Goal: Task Accomplishment & Management: Complete application form

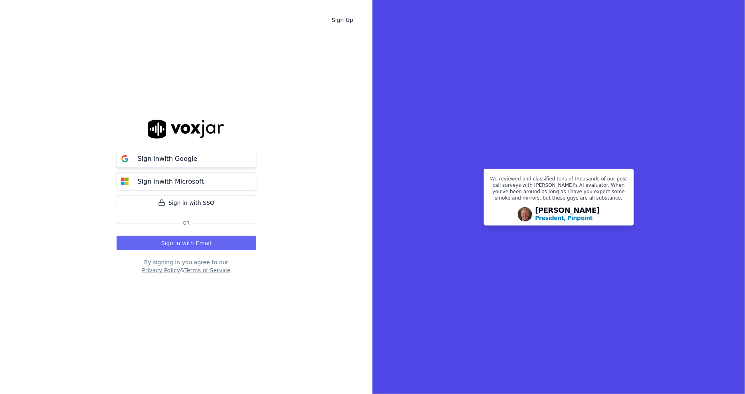
click at [177, 158] on p "Sign in with Google" at bounding box center [168, 159] width 60 height 10
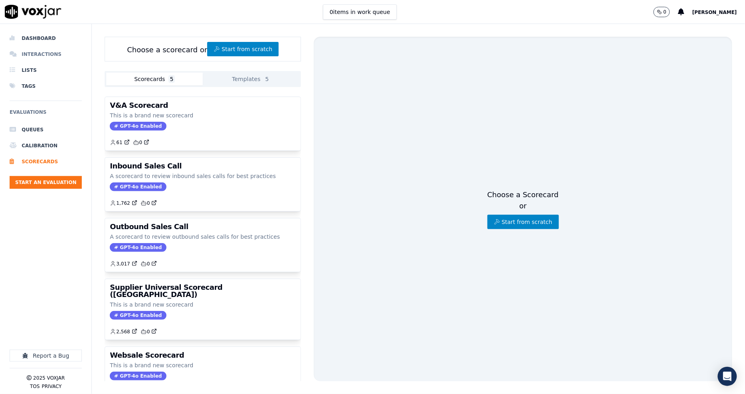
click at [39, 53] on li "Interactions" at bounding box center [46, 54] width 72 height 16
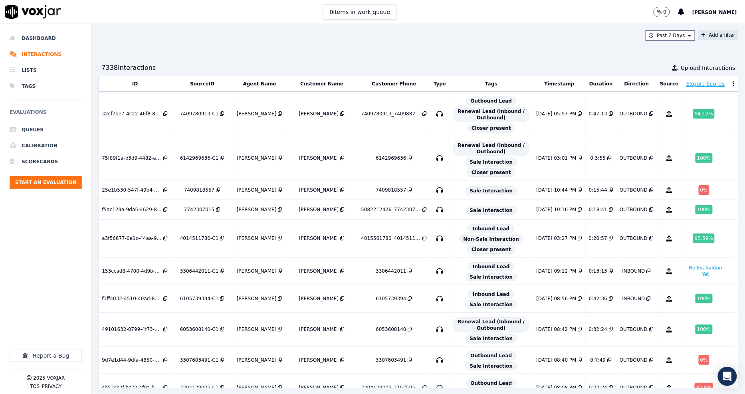
click at [698, 30] on button "Add a filter" at bounding box center [718, 35] width 40 height 10
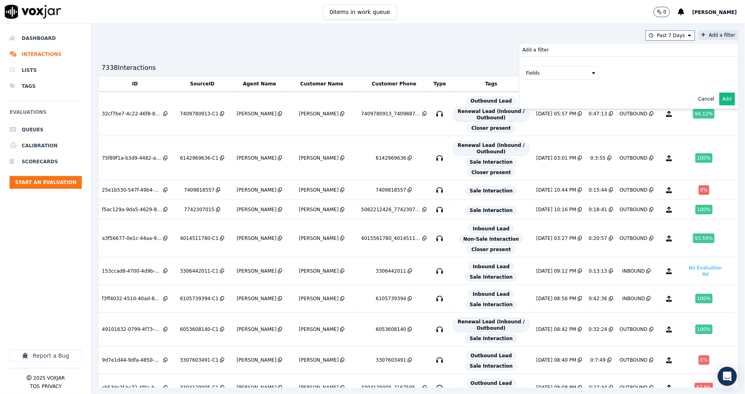
click at [548, 67] on button "Fields" at bounding box center [561, 73] width 77 height 14
click at [536, 151] on div "customers" at bounding box center [548, 154] width 25 height 6
click at [560, 93] on button "Fields" at bounding box center [570, 90] width 77 height 14
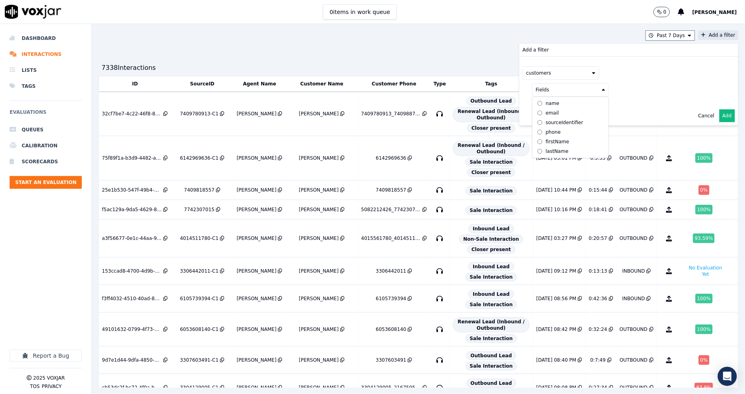
click at [546, 134] on div "phone" at bounding box center [553, 132] width 15 height 6
click at [634, 98] on div "customers phone" at bounding box center [628, 82] width 219 height 50
click at [634, 90] on button at bounding box center [669, 89] width 115 height 12
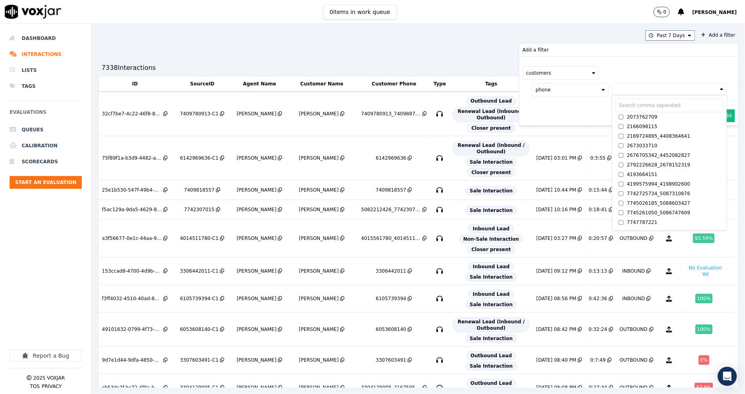
click at [616, 108] on input "text" at bounding box center [670, 106] width 108 height 14
paste input "3304624927"
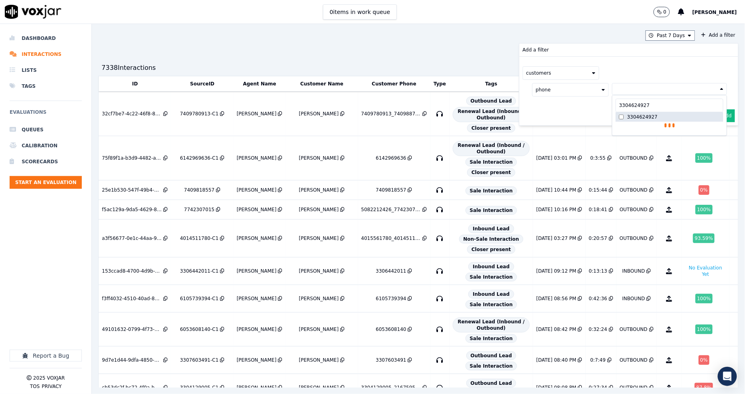
type input "3304624927"
click at [627, 117] on div "3304624927" at bounding box center [642, 117] width 30 height 6
click at [578, 117] on div "customers phone 3304624927 3304624927 3304624927 AND" at bounding box center [628, 91] width 219 height 69
click at [719, 134] on button "Add" at bounding box center [727, 135] width 16 height 13
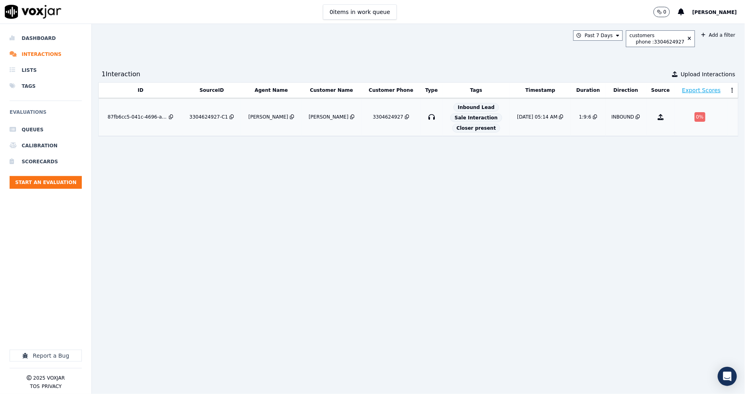
click at [200, 117] on div "3304624927-C1" at bounding box center [209, 117] width 39 height 6
click at [688, 37] on icon at bounding box center [690, 38] width 4 height 5
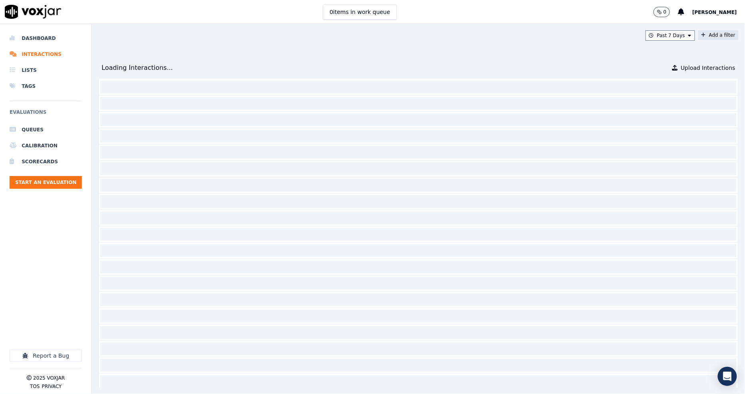
click at [698, 34] on button "Add a filter" at bounding box center [718, 35] width 40 height 10
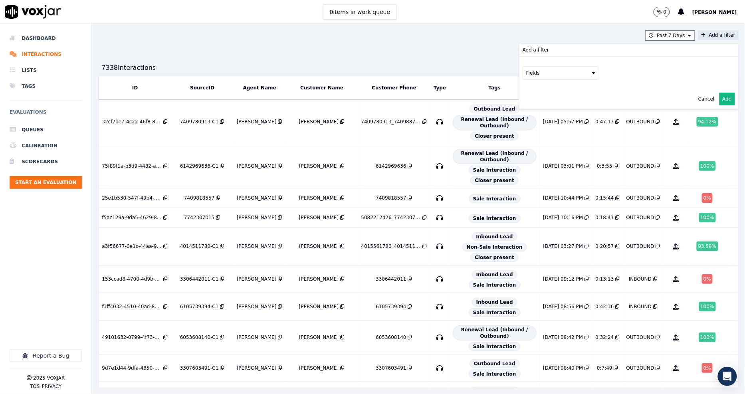
click at [535, 76] on button "Fields" at bounding box center [561, 73] width 77 height 14
click at [536, 151] on div "customers" at bounding box center [548, 154] width 25 height 6
click at [563, 90] on button "Fields" at bounding box center [570, 90] width 77 height 14
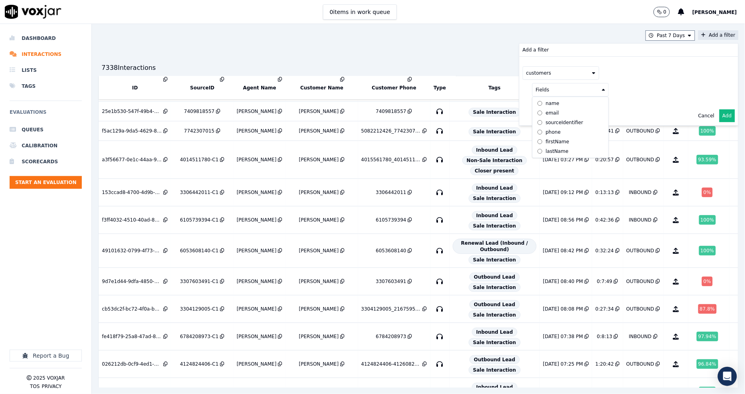
scroll to position [177, 0]
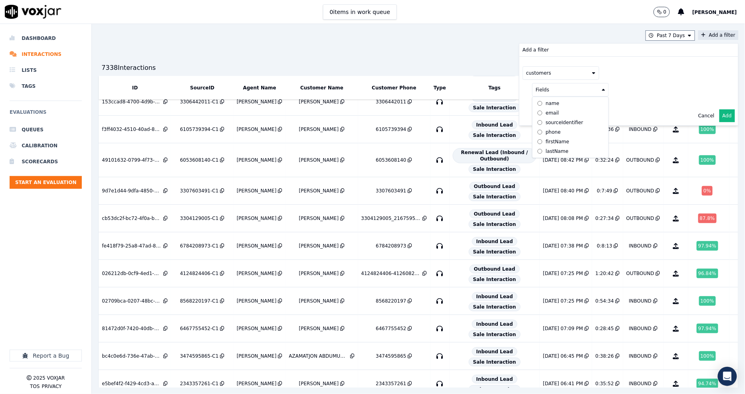
click at [546, 133] on div "phone" at bounding box center [553, 132] width 15 height 6
click at [612, 88] on button at bounding box center [669, 89] width 115 height 12
click at [632, 109] on input "text" at bounding box center [670, 106] width 108 height 14
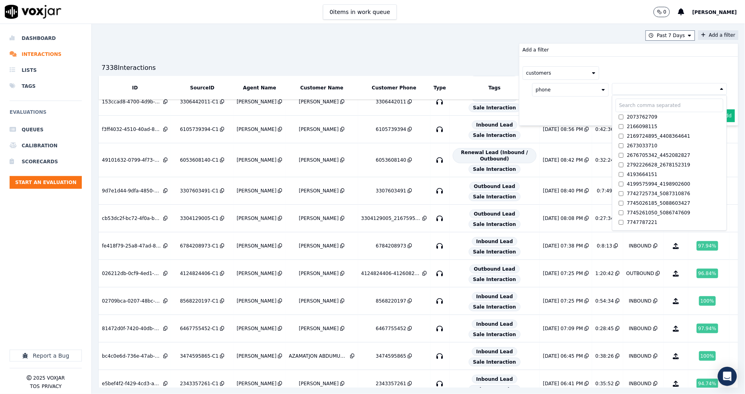
paste input "2076915207"
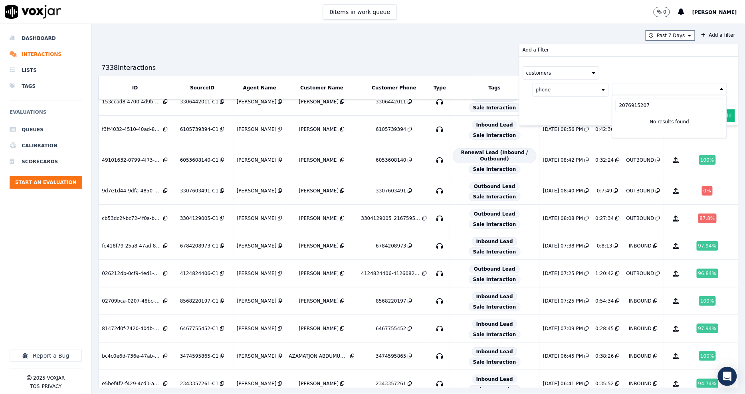
type input "2076915207"
click at [205, 9] on div "0 items in work queue 0 Allen Paygeek" at bounding box center [372, 12] width 745 height 24
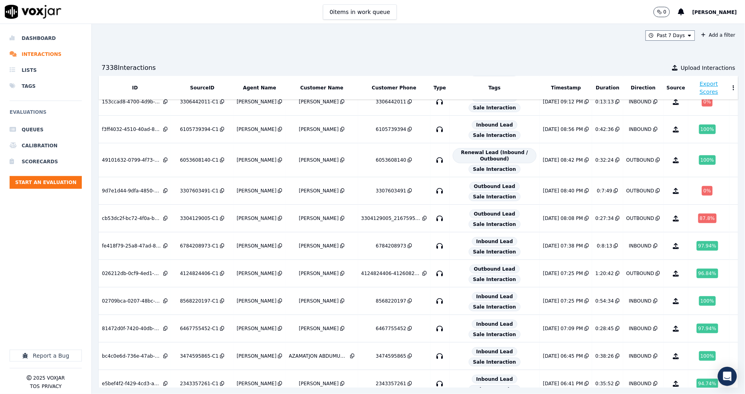
click at [198, 14] on div "0 items in work queue 0 Allen Paygeek" at bounding box center [372, 12] width 745 height 24
click at [699, 35] on button "Add a filter" at bounding box center [718, 35] width 40 height 10
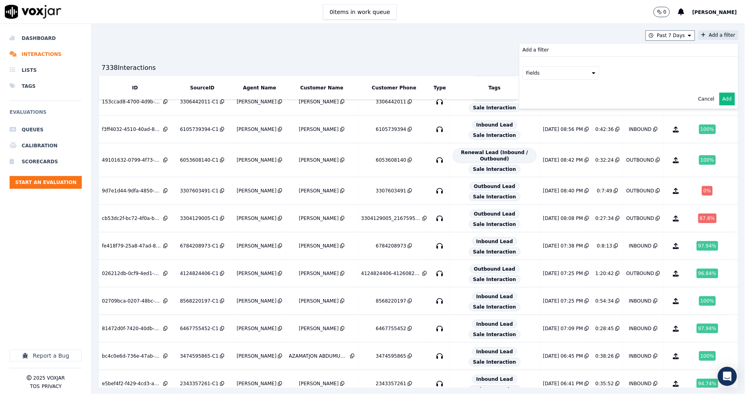
click at [544, 73] on button "Fields" at bounding box center [561, 73] width 77 height 14
click at [536, 151] on div "customers" at bounding box center [548, 154] width 25 height 6
click at [569, 88] on button "Fields" at bounding box center [570, 90] width 77 height 14
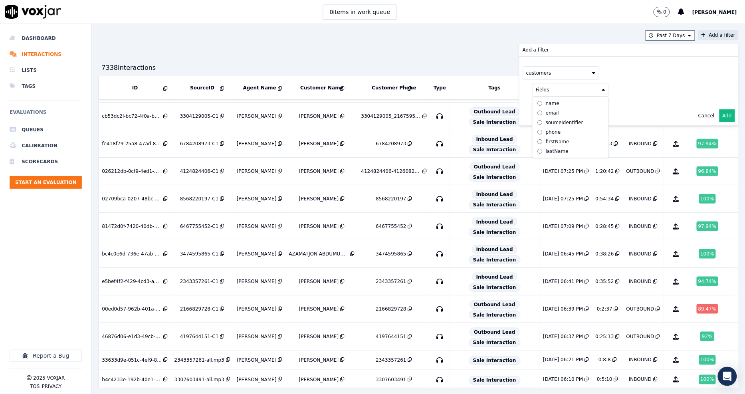
scroll to position [305, 0]
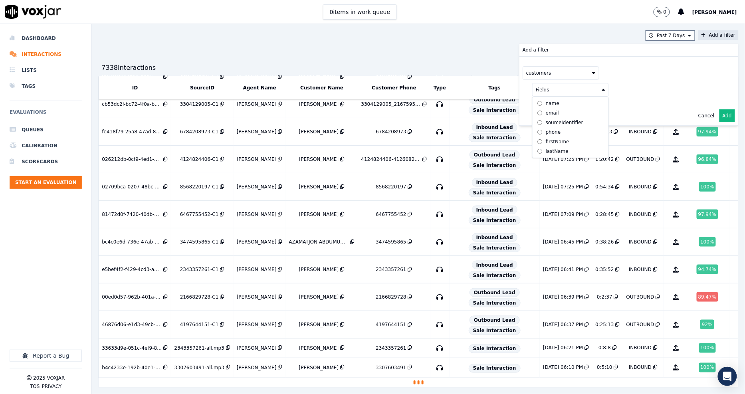
click at [546, 133] on div "phone" at bounding box center [553, 132] width 15 height 6
click at [632, 89] on button at bounding box center [669, 89] width 115 height 12
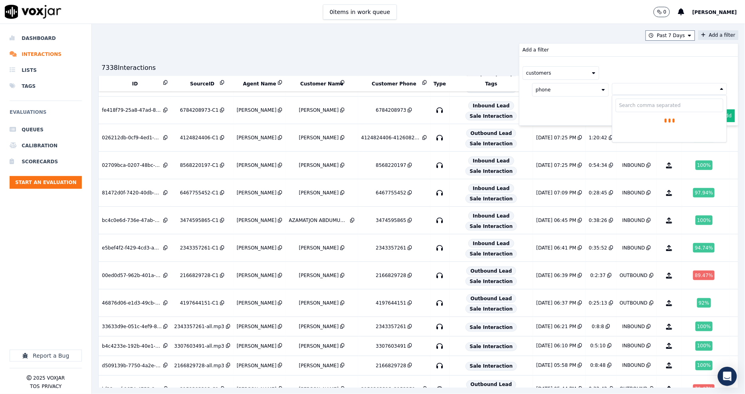
scroll to position [297, 0]
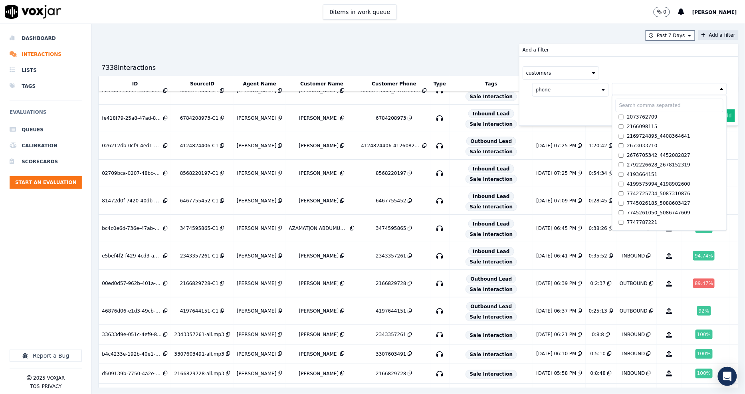
click at [619, 104] on input "text" at bounding box center [670, 106] width 108 height 14
paste input "2076915207"
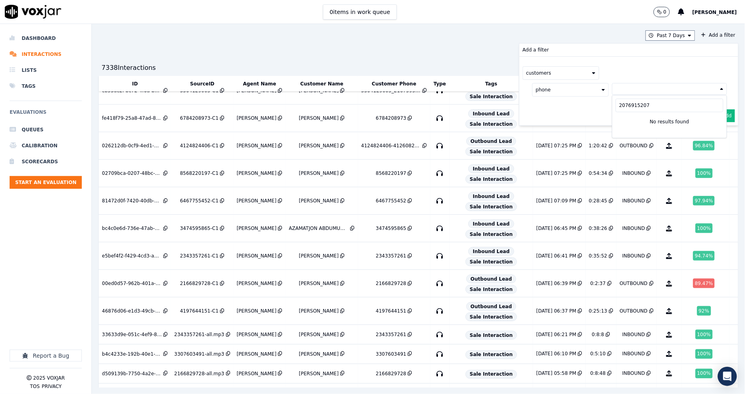
type input "2076915207"
drag, startPoint x: 632, startPoint y: 106, endPoint x: 570, endPoint y: 109, distance: 62.4
click at [570, 109] on div "Add a filter customers phone 2076915207 No results found Cancel Add" at bounding box center [628, 85] width 219 height 82
click at [624, 90] on button at bounding box center [669, 89] width 115 height 12
click at [616, 107] on input "2076915207" at bounding box center [670, 106] width 108 height 14
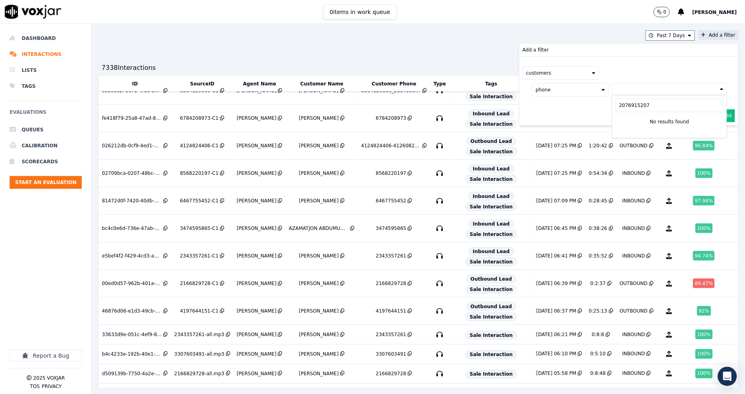
click at [616, 107] on input "2076915207" at bounding box center [670, 106] width 108 height 14
paste input "4252738396"
type input "4252738396"
click at [627, 119] on div "4252738396" at bounding box center [642, 117] width 30 height 6
click at [579, 120] on div "customers phone 4252738396 4252738396 4252738396 AND" at bounding box center [628, 91] width 219 height 69
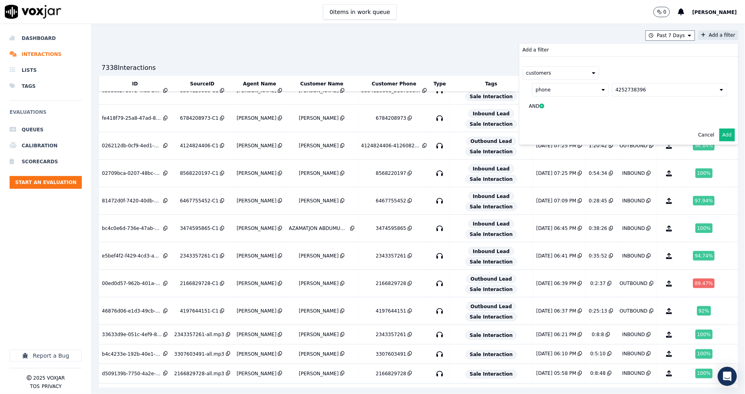
click at [719, 137] on button "Add" at bounding box center [727, 135] width 16 height 13
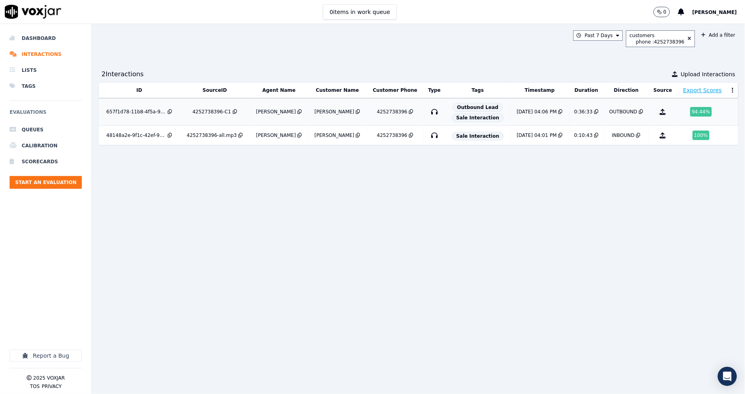
click at [202, 111] on div "4252738396-C1" at bounding box center [211, 112] width 39 height 6
click at [688, 37] on icon at bounding box center [690, 38] width 4 height 5
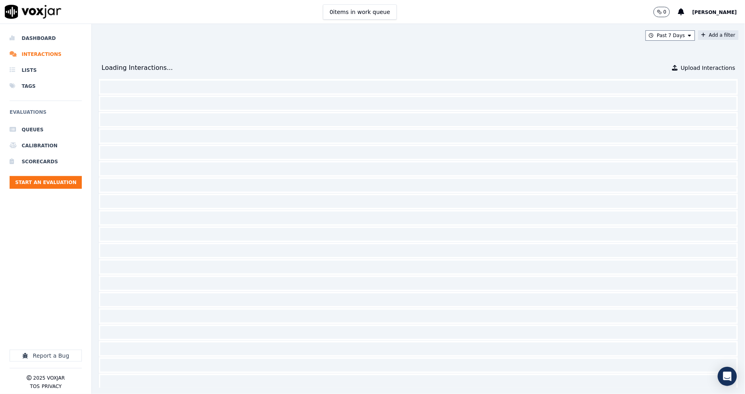
click at [698, 36] on button "Add a filter" at bounding box center [718, 35] width 40 height 10
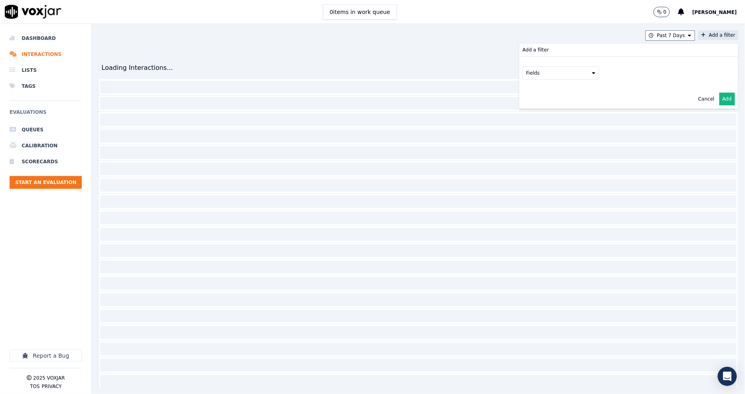
click at [558, 80] on button "Fields" at bounding box center [561, 73] width 77 height 14
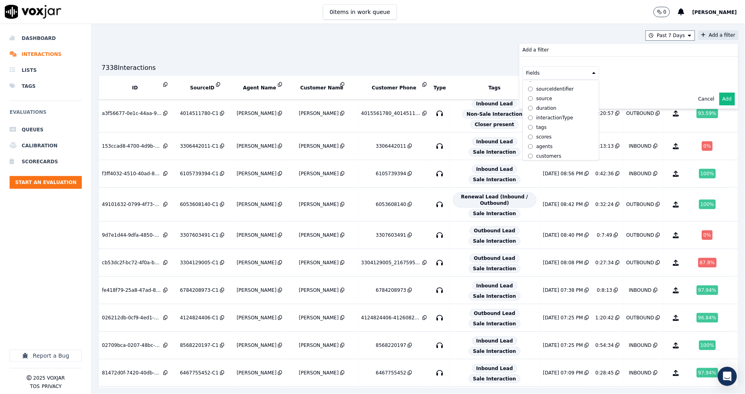
scroll to position [26, 0]
click at [536, 151] on div "customers" at bounding box center [548, 154] width 25 height 6
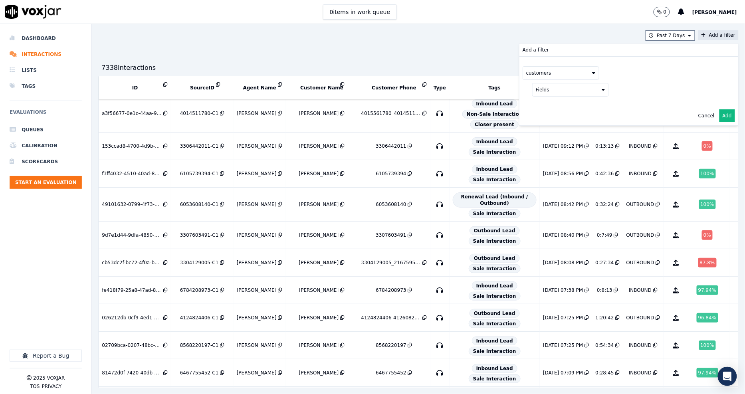
click at [562, 87] on button "Fields" at bounding box center [570, 90] width 77 height 14
click at [546, 133] on div "phone" at bounding box center [553, 132] width 15 height 6
click at [624, 90] on button at bounding box center [669, 89] width 115 height 12
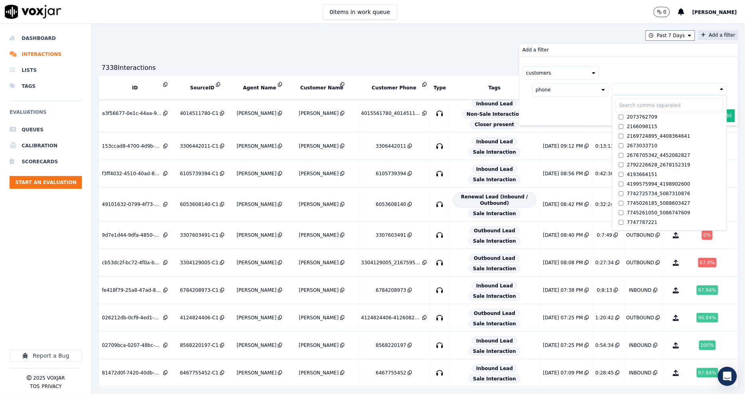
click at [620, 101] on input "text" at bounding box center [670, 106] width 108 height 14
paste input "4123083989"
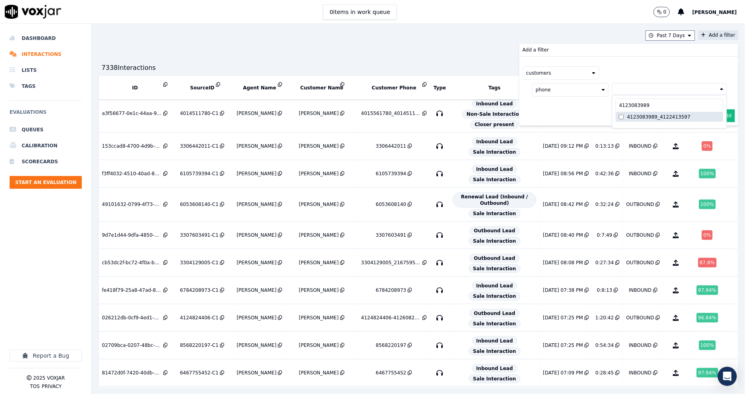
type input "4123083989"
click at [616, 115] on label "4123083989_4122413597" at bounding box center [670, 117] width 108 height 10
click at [569, 120] on div "customers phone 4123083989_4122413597 4123083989 4123083989_4122413597 AND" at bounding box center [628, 91] width 219 height 69
click at [719, 136] on button "Add" at bounding box center [727, 135] width 16 height 13
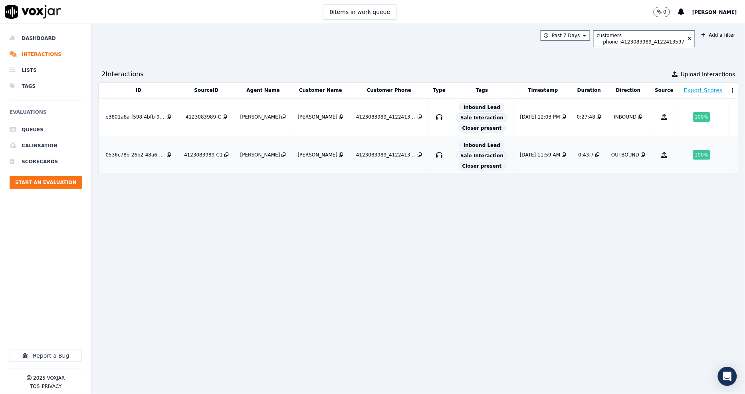
click at [198, 156] on div "4123083989-C1" at bounding box center [203, 155] width 39 height 6
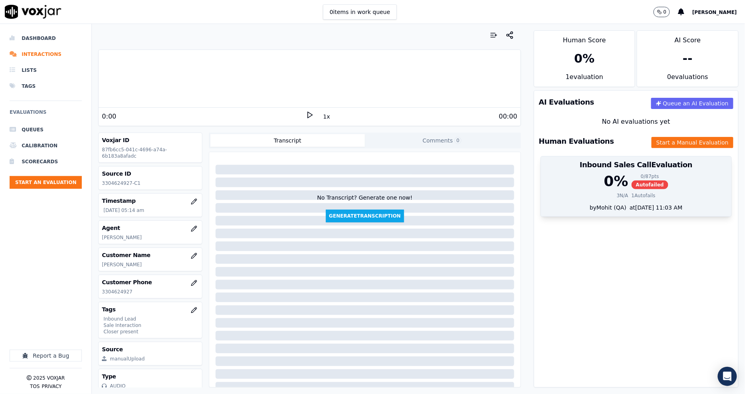
click at [604, 182] on div "0 %" at bounding box center [616, 181] width 24 height 16
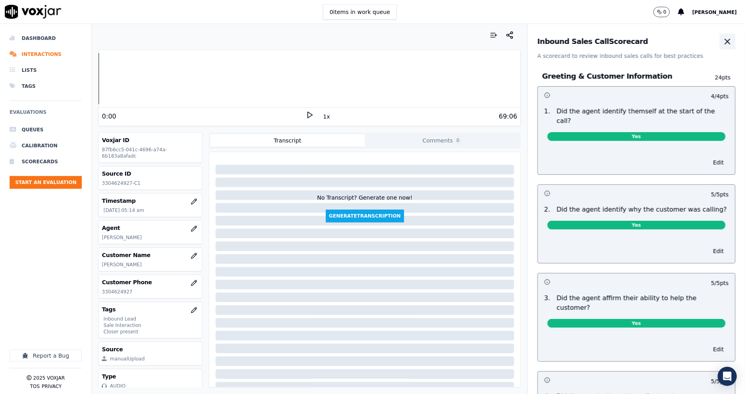
click at [723, 45] on icon "button" at bounding box center [728, 42] width 10 height 10
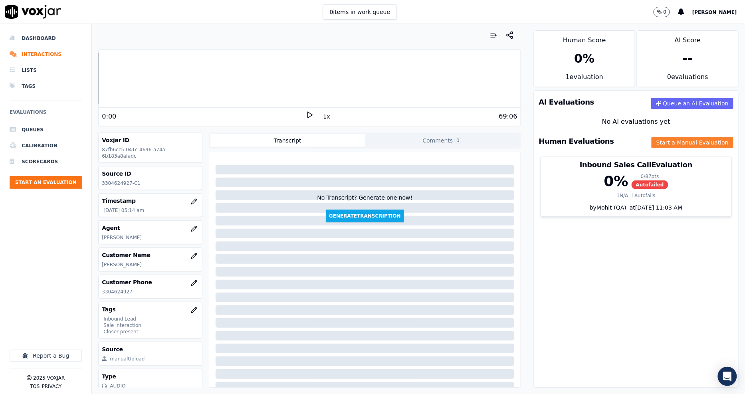
click at [652, 145] on button "Start a Manual Evaluation" at bounding box center [693, 142] width 82 height 11
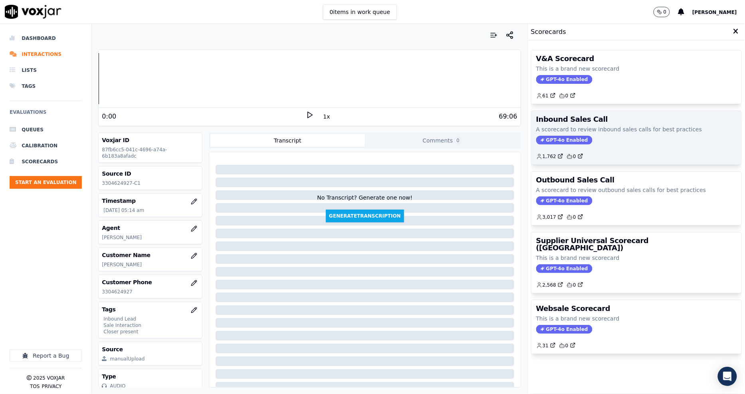
click at [585, 135] on div "Inbound Sales Call A scorecard to review inbound sales calls for best practices…" at bounding box center [636, 137] width 210 height 53
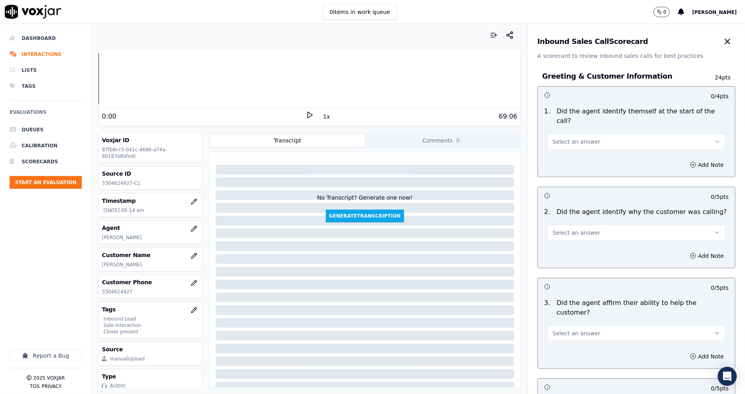
click at [308, 113] on polygon at bounding box center [310, 115] width 5 height 6
click at [322, 117] on button "1x" at bounding box center [327, 116] width 10 height 11
click at [571, 138] on span "Select an answer" at bounding box center [577, 142] width 48 height 8
click at [565, 154] on div "Yes" at bounding box center [622, 150] width 163 height 13
click at [553, 229] on span "Select an answer" at bounding box center [577, 233] width 48 height 8
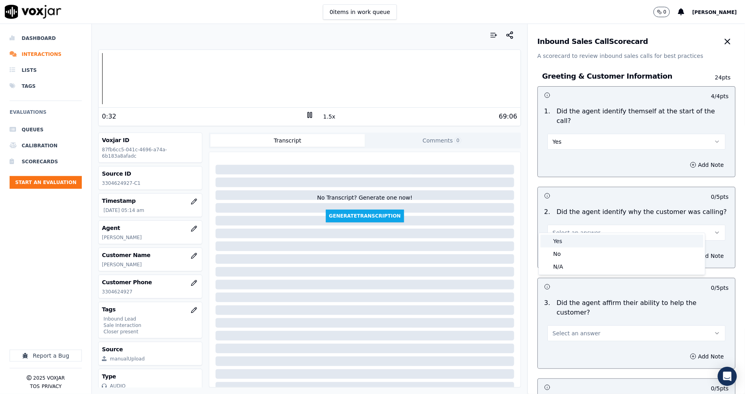
click at [549, 237] on div "Yes" at bounding box center [622, 241] width 163 height 13
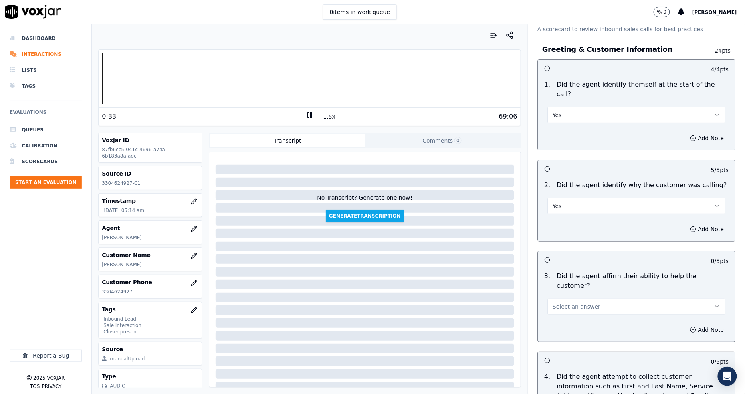
scroll to position [89, 0]
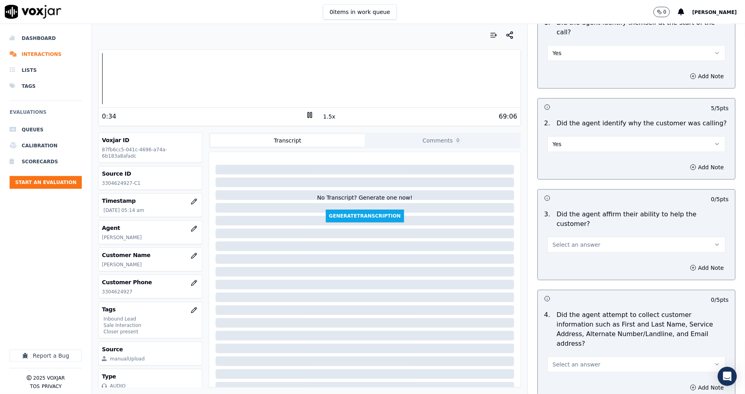
click at [553, 241] on span "Select an answer" at bounding box center [577, 245] width 48 height 8
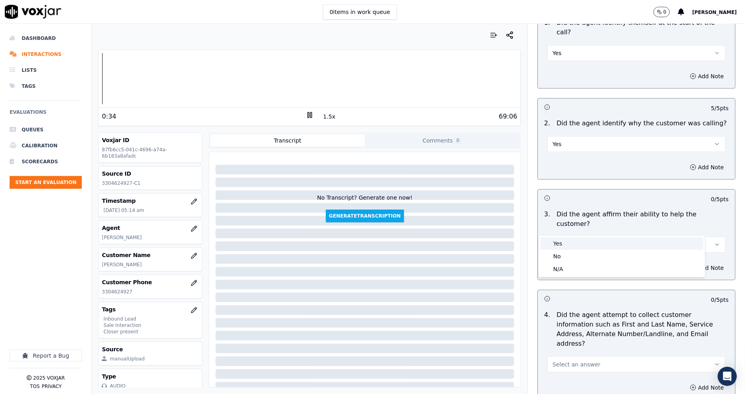
click at [549, 245] on span at bounding box center [547, 244] width 6 height 6
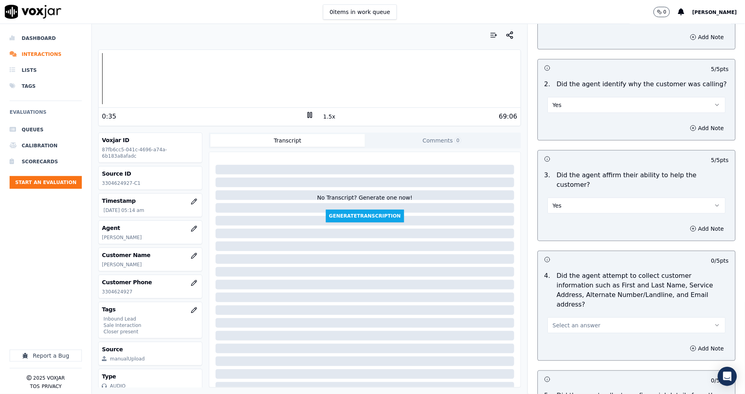
scroll to position [177, 0]
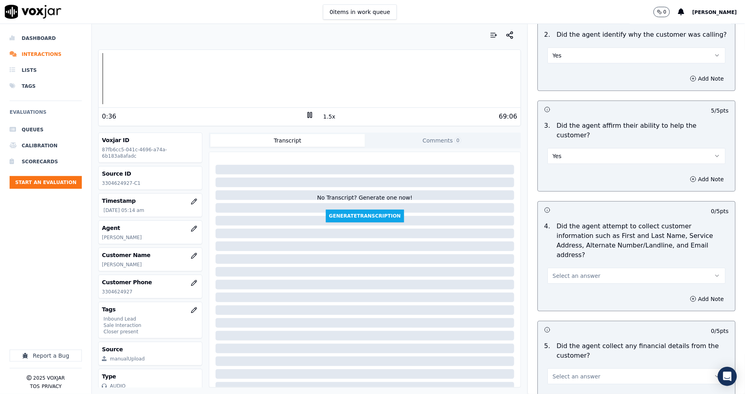
click at [553, 272] on span "Select an answer" at bounding box center [577, 276] width 48 height 8
click at [554, 269] on div "Yes" at bounding box center [622, 265] width 163 height 13
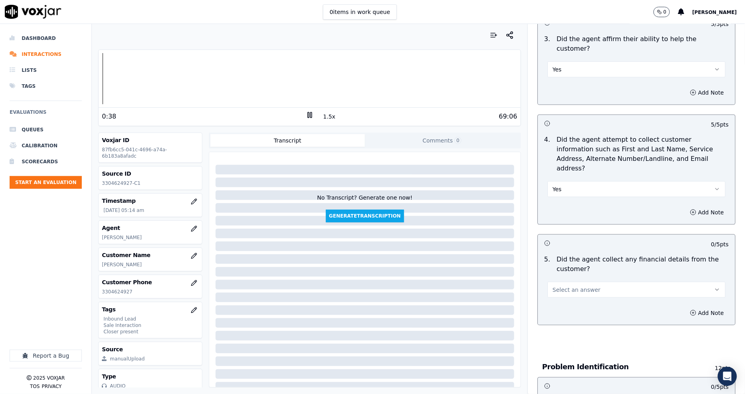
scroll to position [266, 0]
click at [554, 268] on div "5 . Did the agent collect any financial details from the customer? Select an an…" at bounding box center [636, 275] width 197 height 50
click at [554, 280] on button "Select an answer" at bounding box center [636, 288] width 178 height 16
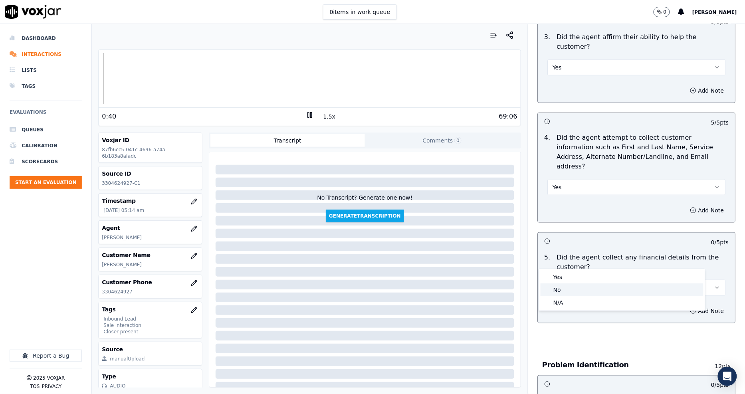
click at [554, 289] on div "No" at bounding box center [622, 289] width 163 height 13
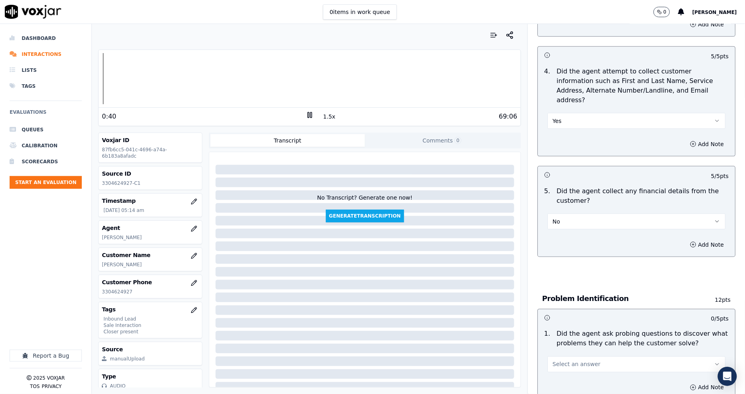
scroll to position [399, 0]
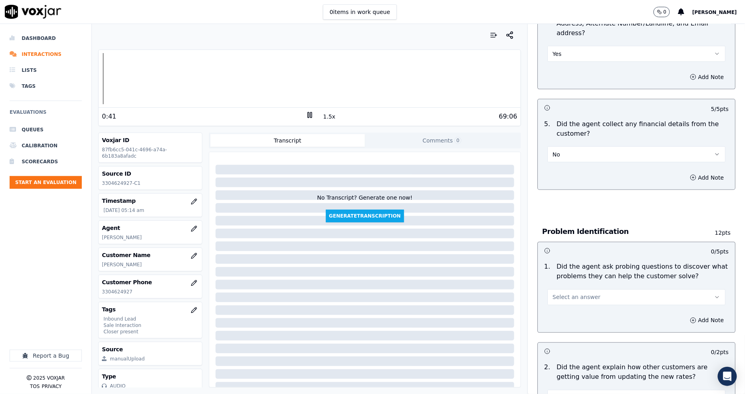
click at [553, 293] on span "Select an answer" at bounding box center [577, 297] width 48 height 8
click at [553, 286] on div "Yes" at bounding box center [622, 287] width 163 height 13
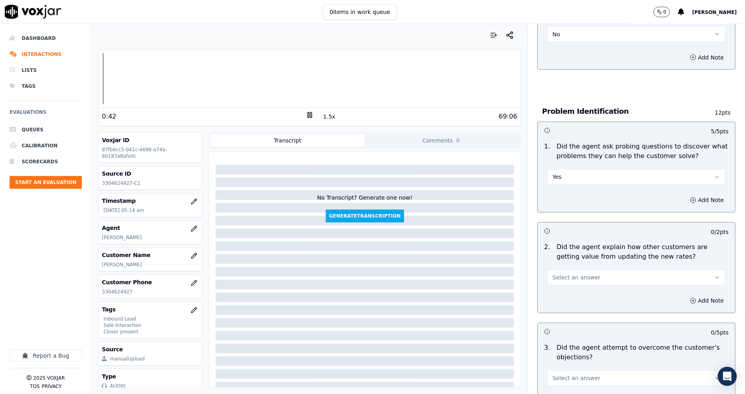
scroll to position [532, 0]
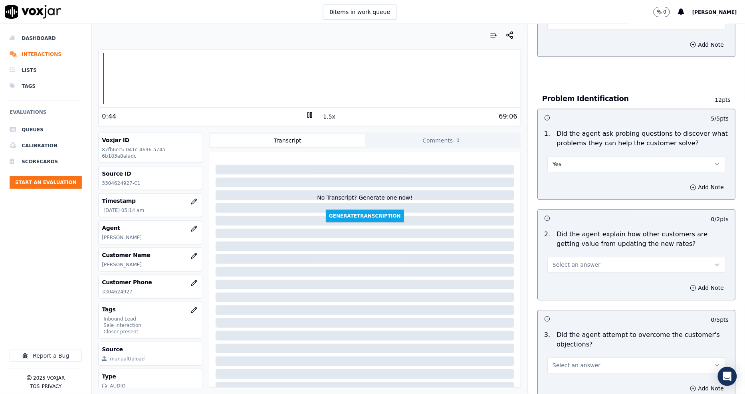
click at [553, 261] on span "Select an answer" at bounding box center [577, 265] width 48 height 8
click at [553, 258] on div "Yes" at bounding box center [622, 254] width 163 height 13
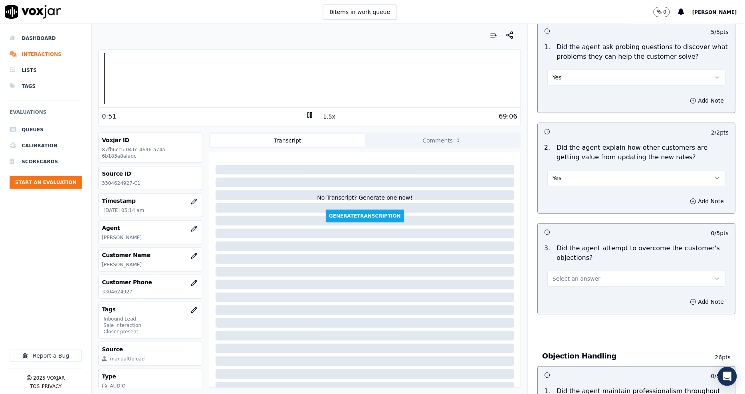
scroll to position [621, 0]
click at [566, 273] on span "Select an answer" at bounding box center [577, 277] width 48 height 8
click at [564, 266] on div "Yes" at bounding box center [622, 266] width 163 height 13
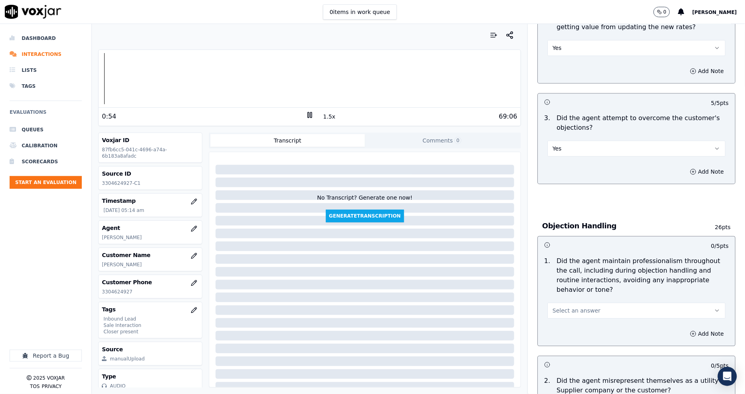
scroll to position [754, 0]
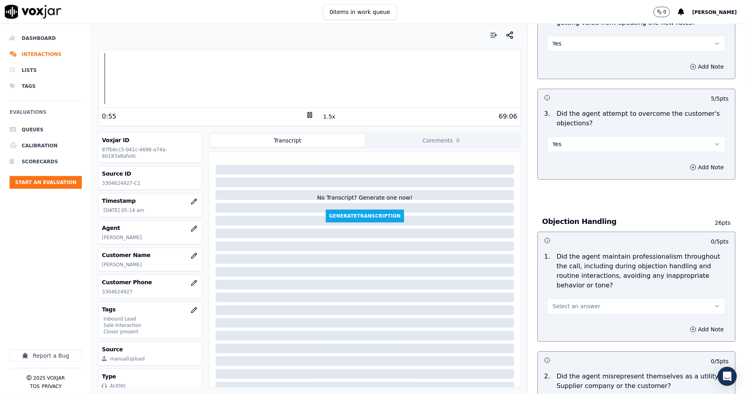
click at [561, 298] on button "Select an answer" at bounding box center [636, 306] width 178 height 16
click at [558, 297] on div "Yes" at bounding box center [622, 295] width 163 height 13
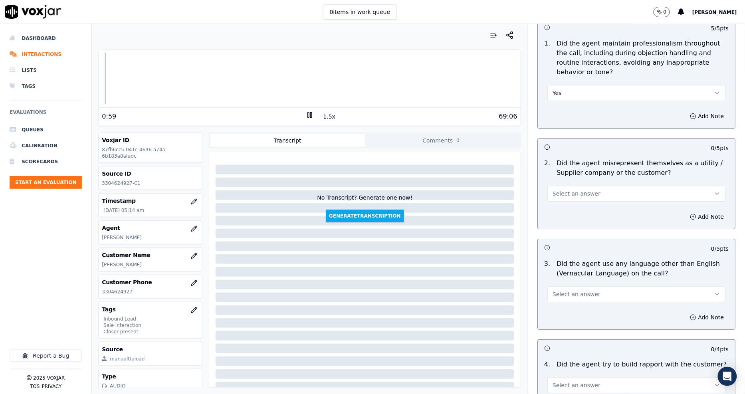
scroll to position [887, 0]
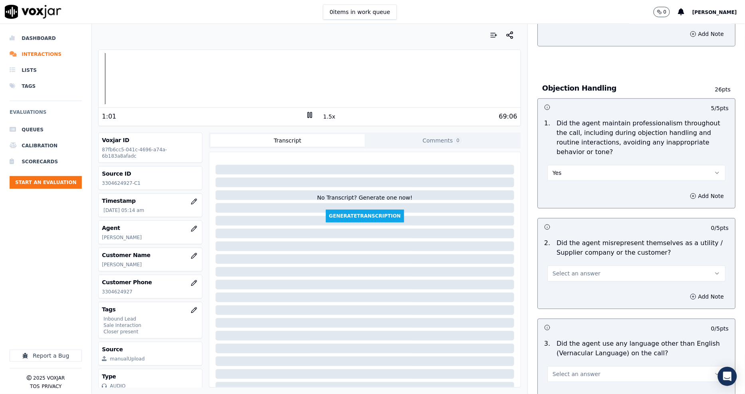
click at [548, 265] on button "Select an answer" at bounding box center [636, 273] width 178 height 16
click at [553, 273] on div "No" at bounding box center [622, 275] width 163 height 13
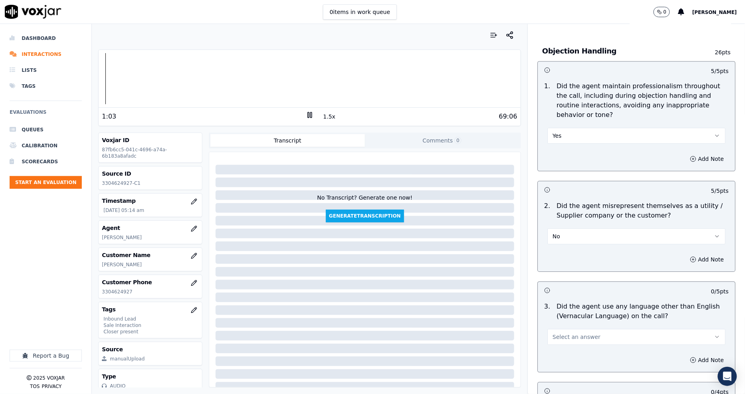
scroll to position [976, 0]
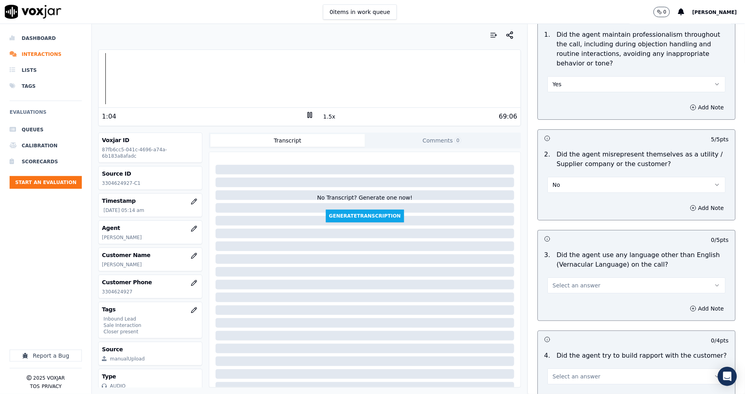
click at [554, 281] on span "Select an answer" at bounding box center [577, 285] width 48 height 8
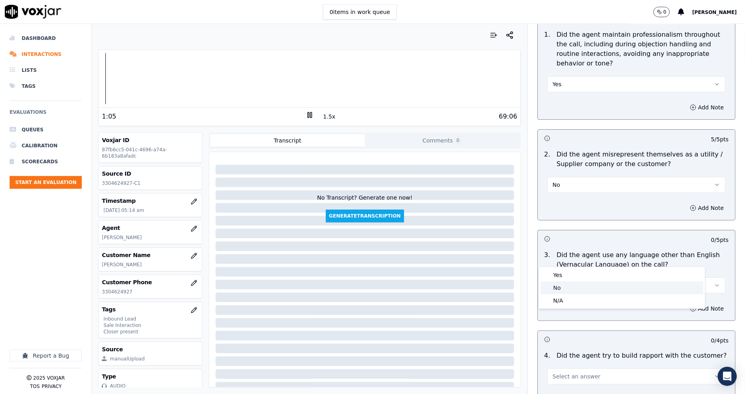
click at [559, 289] on div "No" at bounding box center [622, 287] width 163 height 13
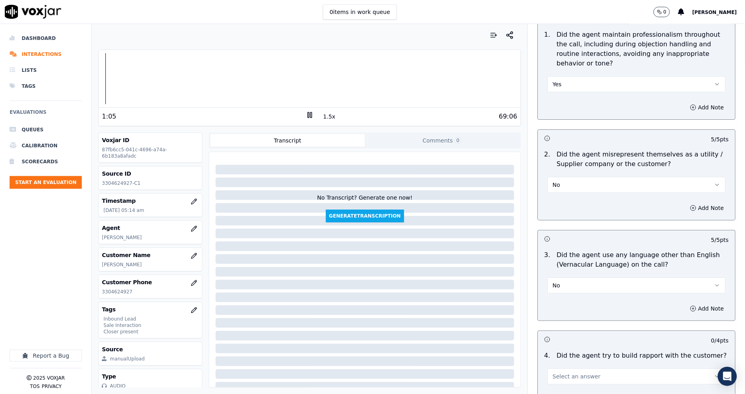
scroll to position [1109, 0]
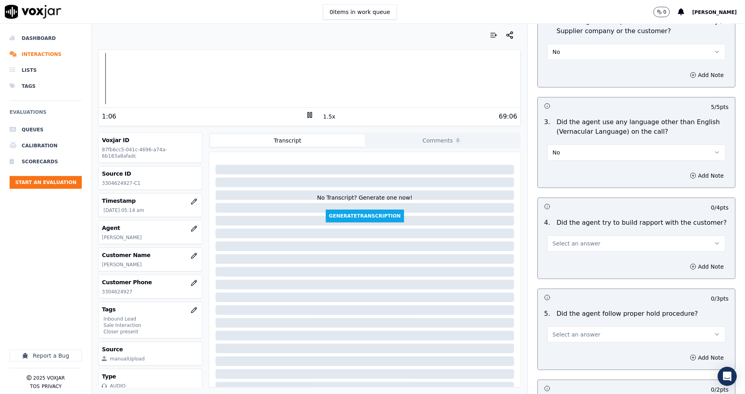
click at [555, 240] on span "Select an answer" at bounding box center [577, 244] width 48 height 8
click at [557, 259] on div "N/A" at bounding box center [622, 258] width 163 height 13
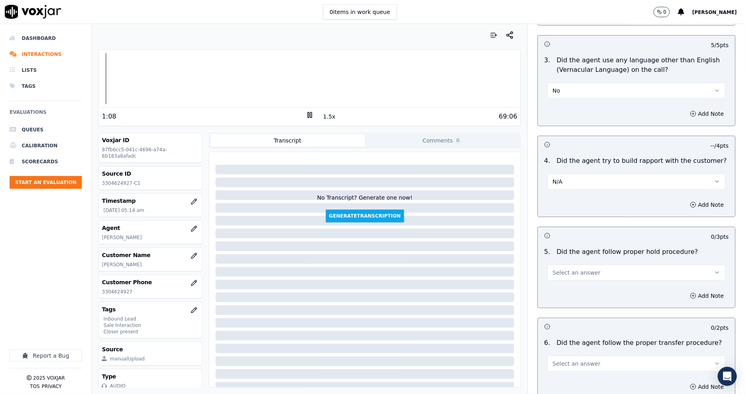
scroll to position [1242, 0]
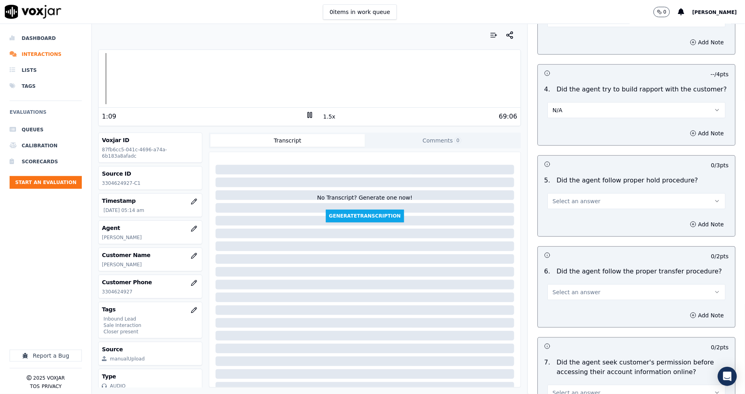
click at [558, 182] on div "5 . Did the agent follow proper hold procedure? Select an answer" at bounding box center [636, 192] width 197 height 40
click at [557, 197] on span "Select an answer" at bounding box center [577, 201] width 48 height 8
click at [556, 192] on div "Yes" at bounding box center [622, 190] width 163 height 13
click at [553, 288] on span "Select an answer" at bounding box center [577, 292] width 48 height 8
click at [556, 304] on div "N/A" at bounding box center [622, 307] width 163 height 13
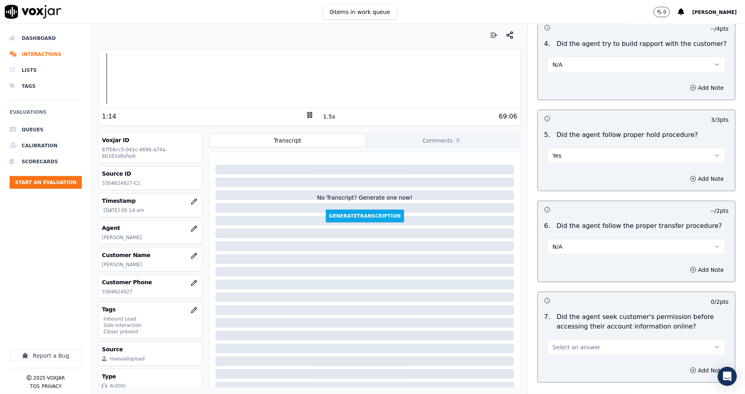
scroll to position [1419, 0]
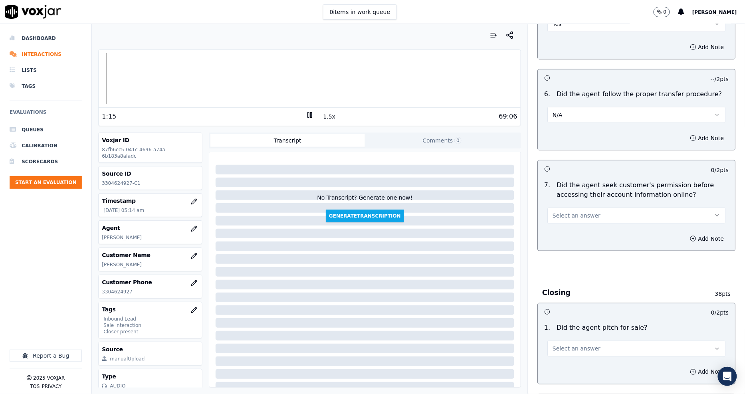
click at [561, 208] on button "Select an answer" at bounding box center [636, 216] width 178 height 16
click at [563, 217] on div "No" at bounding box center [622, 218] width 163 height 13
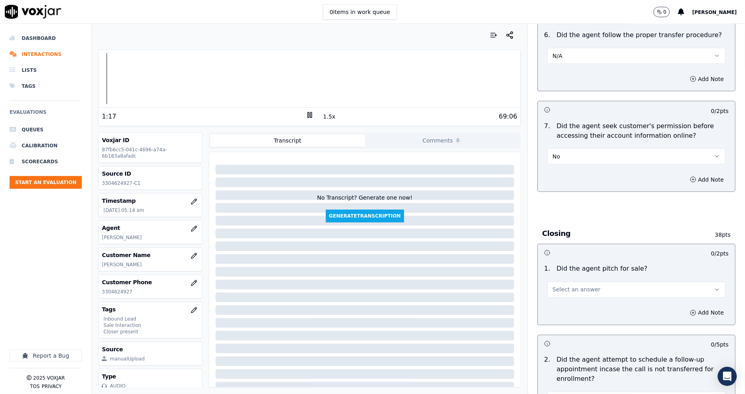
scroll to position [1552, 0]
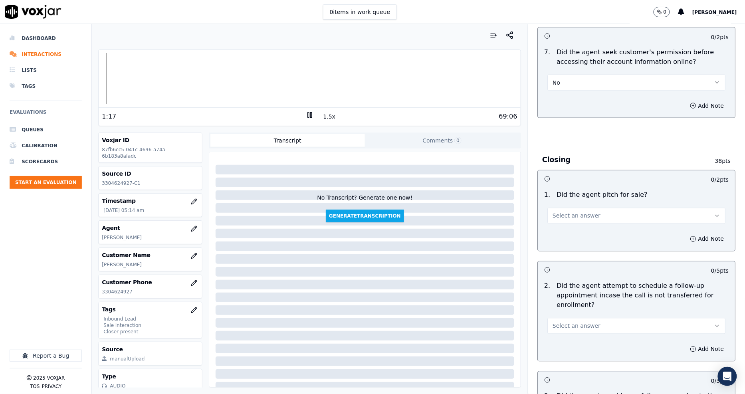
click at [565, 212] on span "Select an answer" at bounding box center [577, 216] width 48 height 8
click at [566, 202] on div "Yes" at bounding box center [622, 205] width 163 height 13
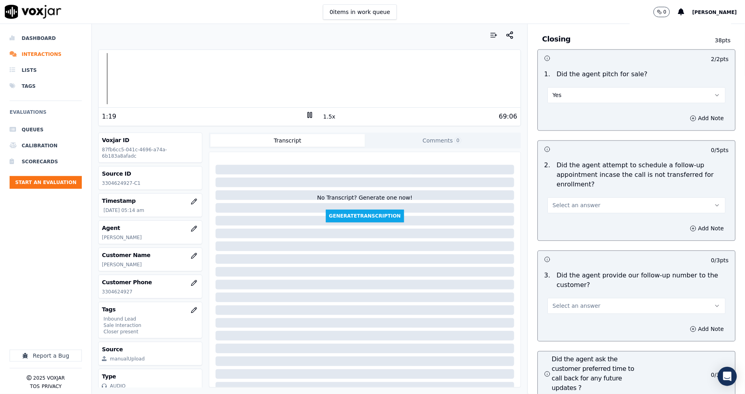
scroll to position [1686, 0]
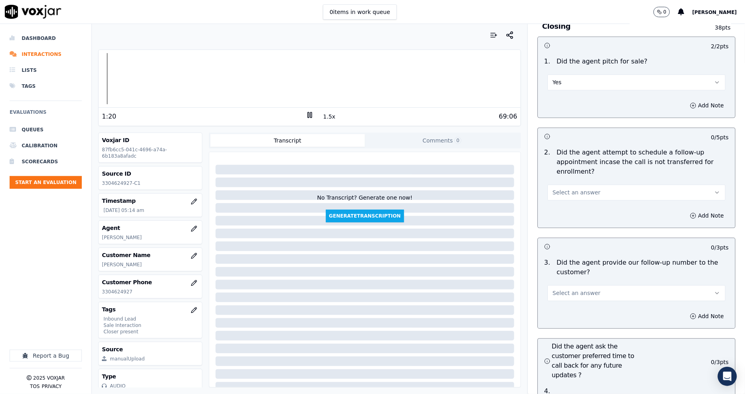
click at [553, 189] on span "Select an answer" at bounding box center [577, 193] width 48 height 8
click at [554, 212] on div "N/A" at bounding box center [622, 208] width 163 height 13
click at [556, 289] on span "Select an answer" at bounding box center [577, 293] width 48 height 8
click at [557, 286] on div "Yes" at bounding box center [622, 283] width 163 height 13
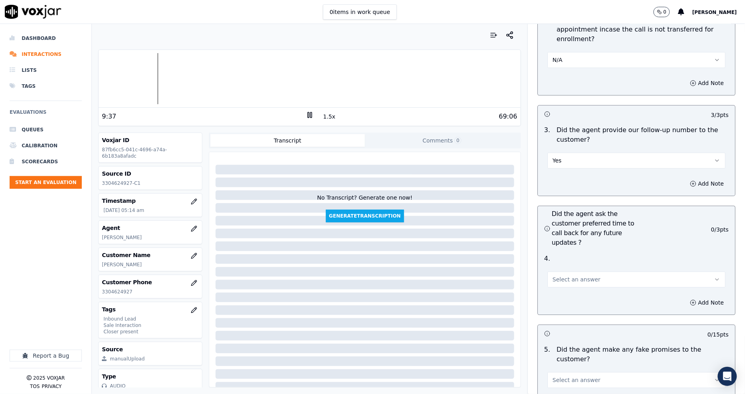
click at [569, 275] on span "Select an answer" at bounding box center [577, 279] width 48 height 8
click at [559, 271] on button "Select an answer" at bounding box center [636, 279] width 178 height 16
click at [561, 275] on div "Yes" at bounding box center [622, 269] width 163 height 13
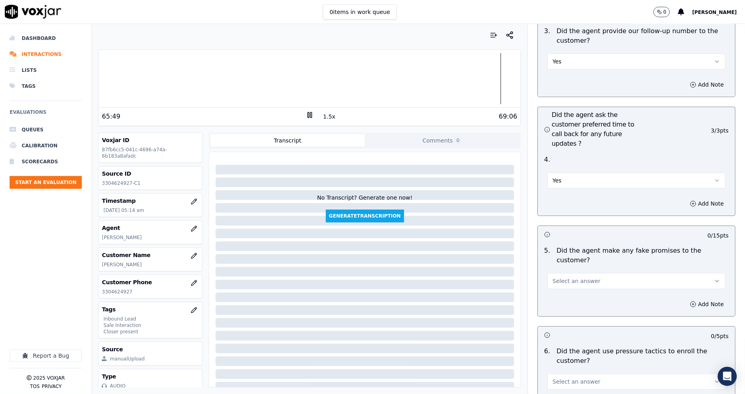
scroll to position [1996, 0]
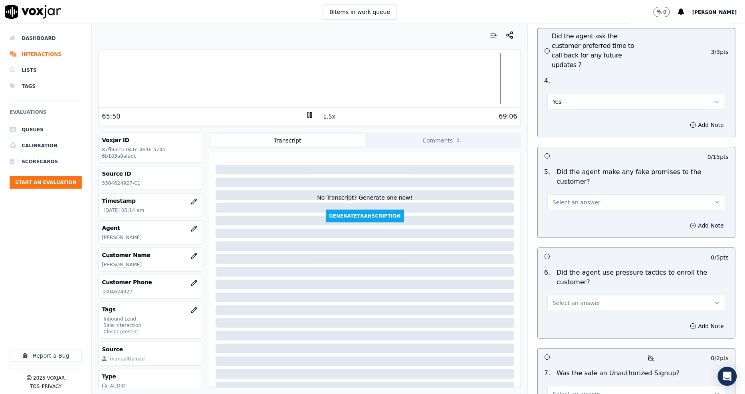
click at [561, 194] on button "Select an answer" at bounding box center [636, 202] width 178 height 16
click at [560, 192] on div "No" at bounding box center [622, 195] width 163 height 13
click at [547, 295] on button "Select an answer" at bounding box center [636, 303] width 178 height 16
click at [556, 291] on div "No" at bounding box center [622, 286] width 163 height 13
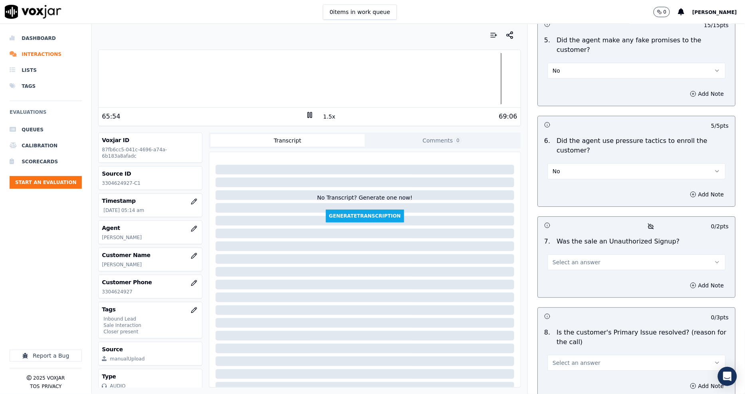
scroll to position [2129, 0]
click at [559, 257] on span "Select an answer" at bounding box center [577, 261] width 48 height 8
click at [563, 242] on div "No" at bounding box center [622, 244] width 163 height 13
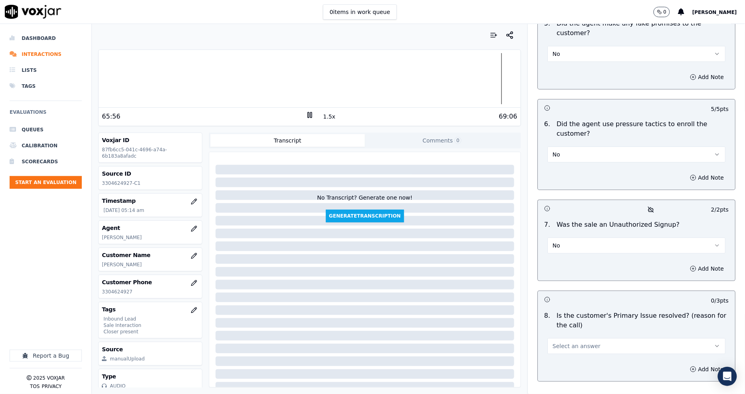
scroll to position [2153, 0]
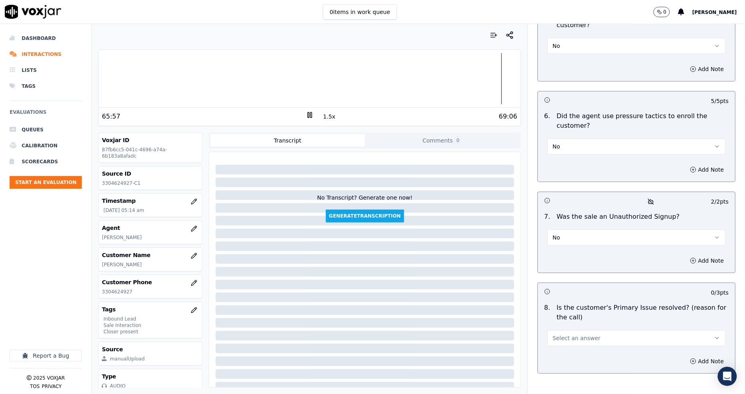
click at [553, 334] on span "Select an answer" at bounding box center [577, 338] width 48 height 8
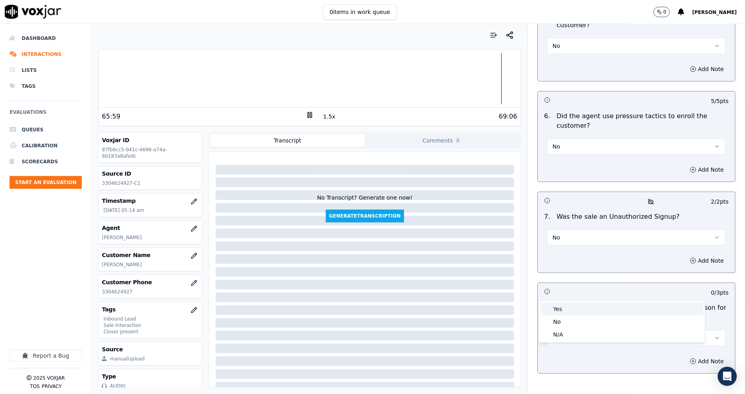
click at [574, 305] on div "Yes" at bounding box center [622, 309] width 163 height 13
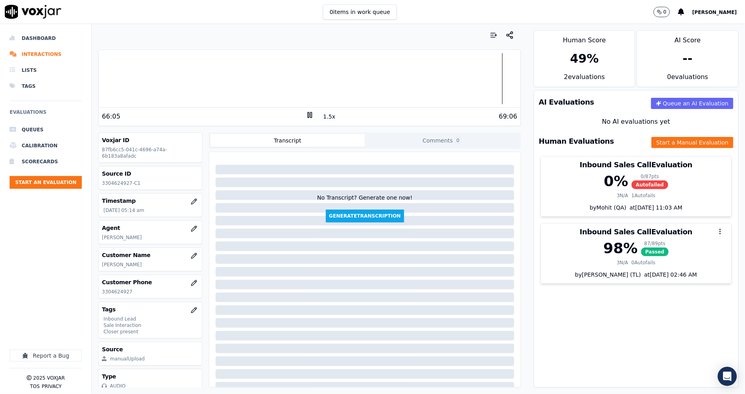
scroll to position [0, 0]
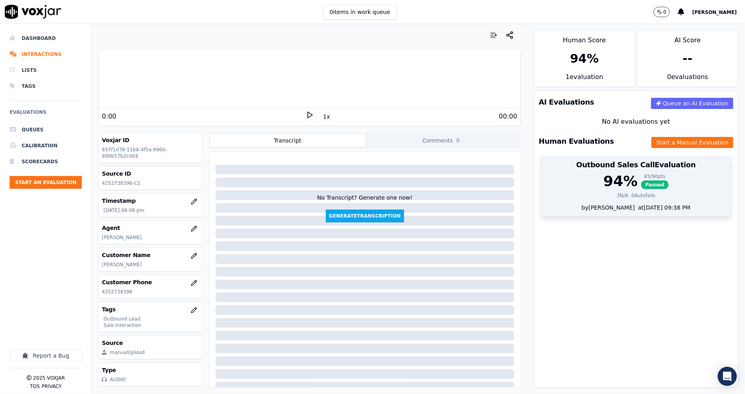
click at [624, 184] on div "94 % 85 / 90 pts Passed" at bounding box center [636, 181] width 181 height 16
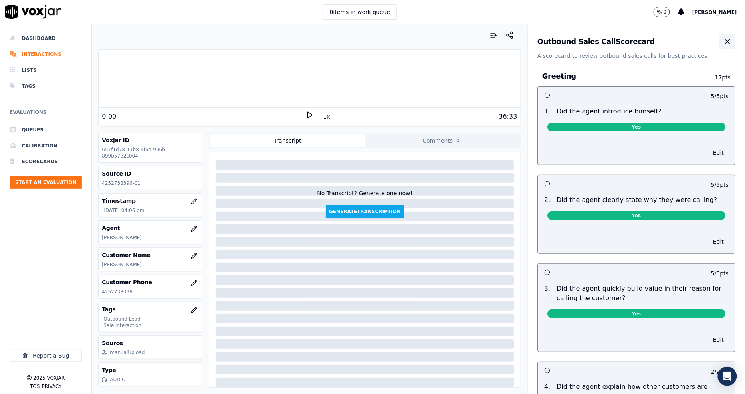
click at [723, 41] on icon "button" at bounding box center [728, 42] width 10 height 10
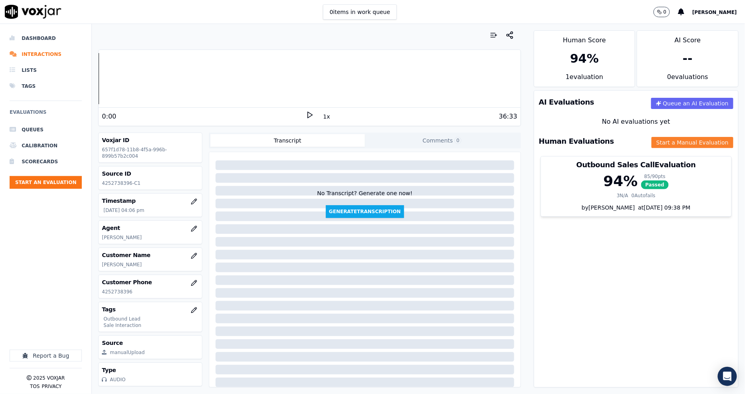
click at [664, 141] on button "Start a Manual Evaluation" at bounding box center [693, 142] width 82 height 11
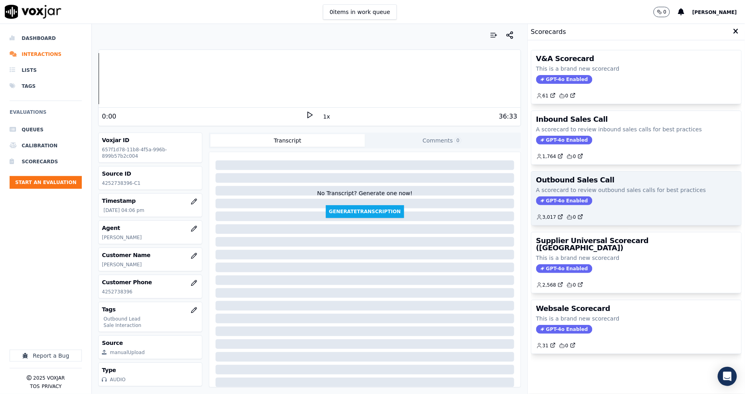
click at [600, 190] on p "A scorecard to review outbound sales calls for best practices" at bounding box center [636, 190] width 200 height 8
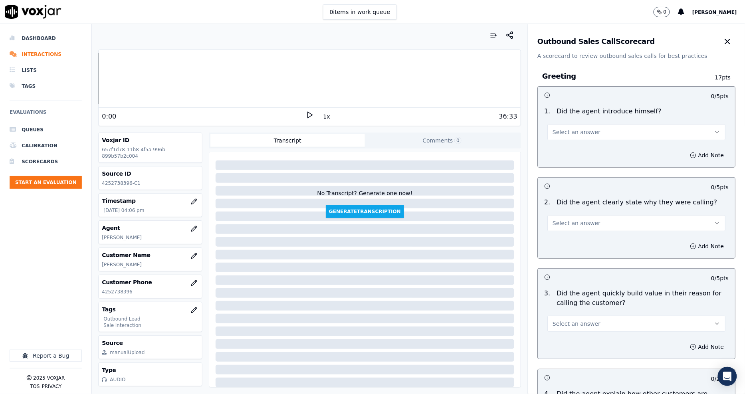
click at [585, 136] on button "Select an answer" at bounding box center [636, 132] width 178 height 16
click at [579, 155] on div "Yes" at bounding box center [622, 150] width 163 height 13
click at [566, 229] on button "Select an answer" at bounding box center [636, 223] width 178 height 16
click at [557, 248] on div "No" at bounding box center [622, 254] width 163 height 13
click at [557, 230] on button "No" at bounding box center [636, 223] width 178 height 16
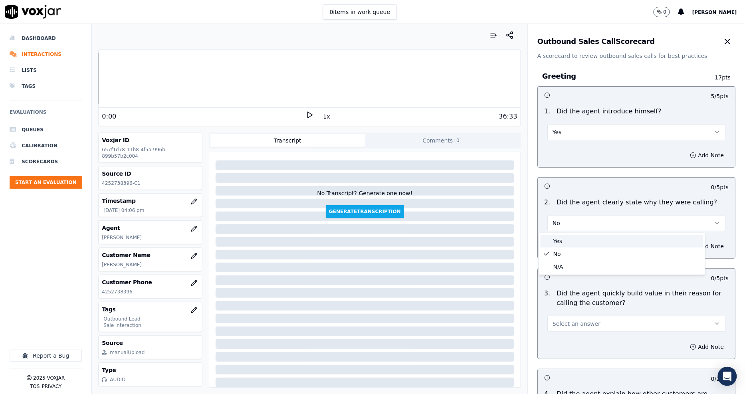
click at [557, 239] on div "Yes" at bounding box center [622, 241] width 163 height 13
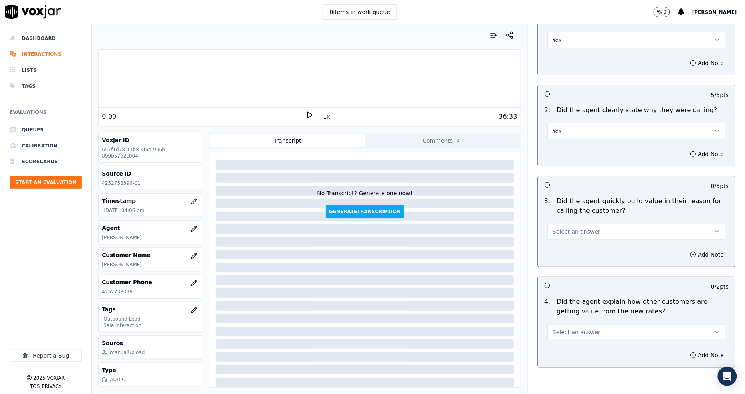
scroll to position [177, 0]
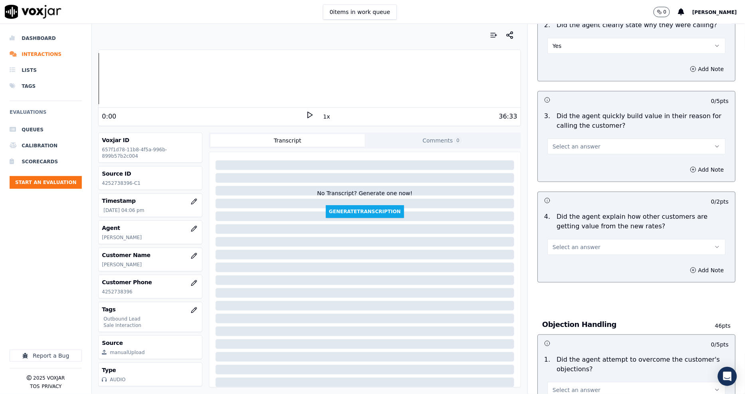
click at [570, 143] on span "Select an answer" at bounding box center [577, 147] width 48 height 8
click at [570, 163] on div "Yes" at bounding box center [622, 164] width 163 height 13
click at [306, 118] on icon at bounding box center [310, 115] width 8 height 8
click at [322, 117] on button "1x" at bounding box center [327, 116] width 10 height 11
click at [322, 117] on button "1.5x" at bounding box center [330, 116] width 16 height 11
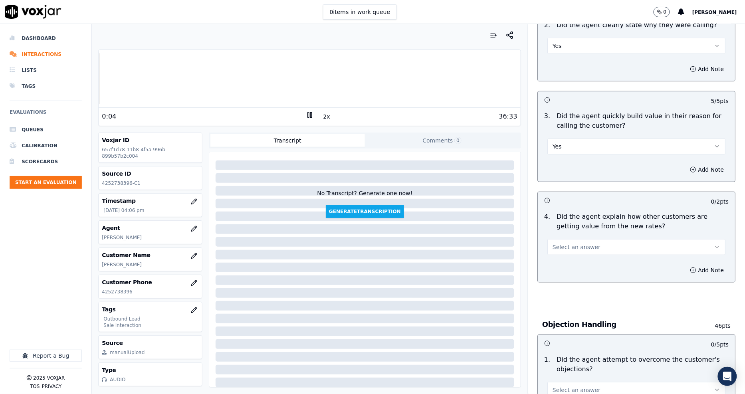
click at [569, 248] on span "Select an answer" at bounding box center [577, 247] width 48 height 8
click at [563, 269] on div "Yes" at bounding box center [622, 265] width 163 height 13
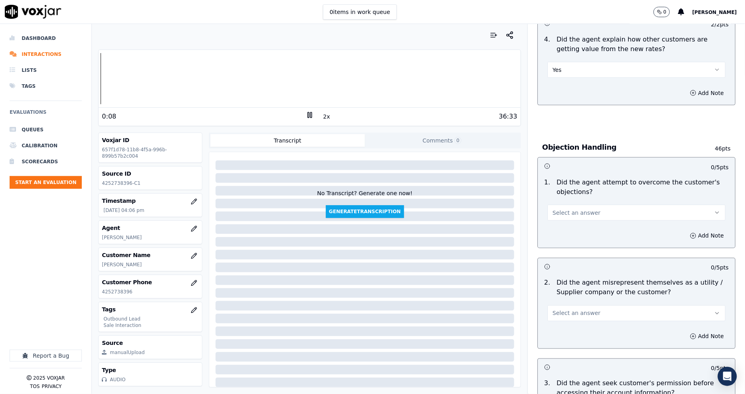
click at [571, 203] on div "Select an answer" at bounding box center [636, 212] width 178 height 18
click at [571, 219] on button "Select an answer" at bounding box center [636, 213] width 178 height 16
click at [568, 225] on div "Yes" at bounding box center [622, 230] width 163 height 13
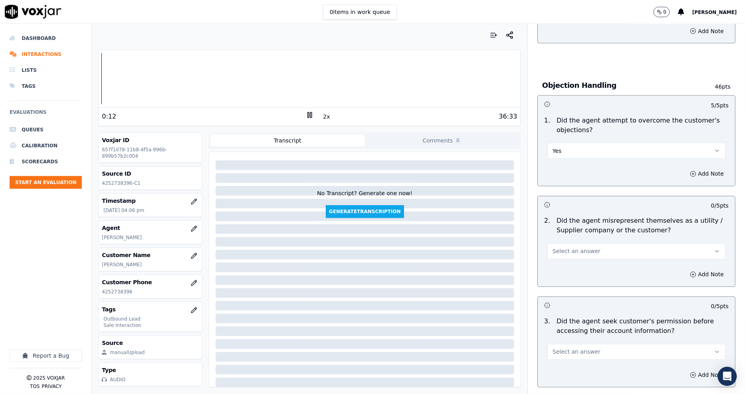
scroll to position [488, 0]
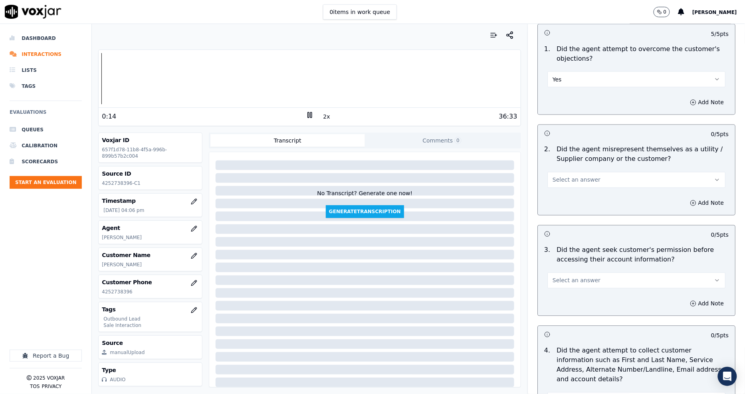
click at [569, 182] on span "Select an answer" at bounding box center [577, 180] width 48 height 8
click at [560, 212] on div "No" at bounding box center [622, 210] width 163 height 13
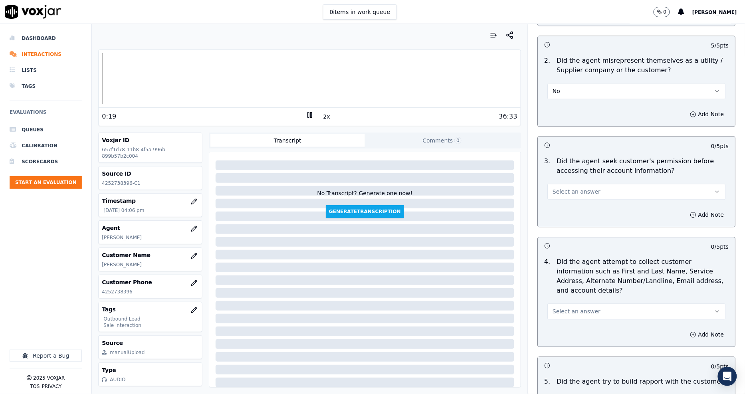
click at [560, 191] on span "Select an answer" at bounding box center [577, 192] width 48 height 8
click at [559, 218] on div "No" at bounding box center [622, 222] width 163 height 13
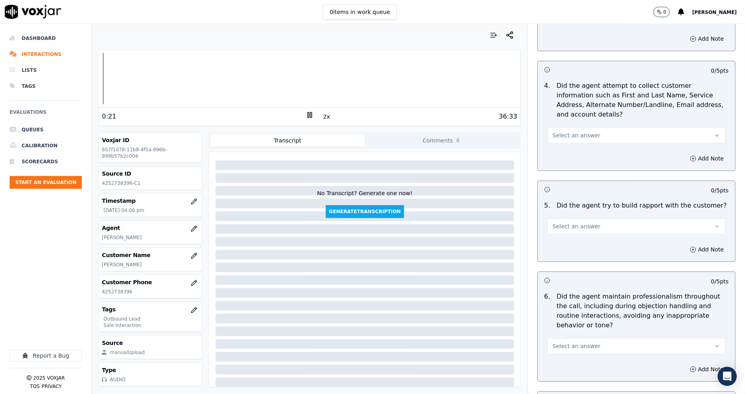
scroll to position [754, 0]
click at [574, 131] on span "Select an answer" at bounding box center [577, 135] width 48 height 8
click at [579, 144] on div "Yes" at bounding box center [622, 143] width 163 height 13
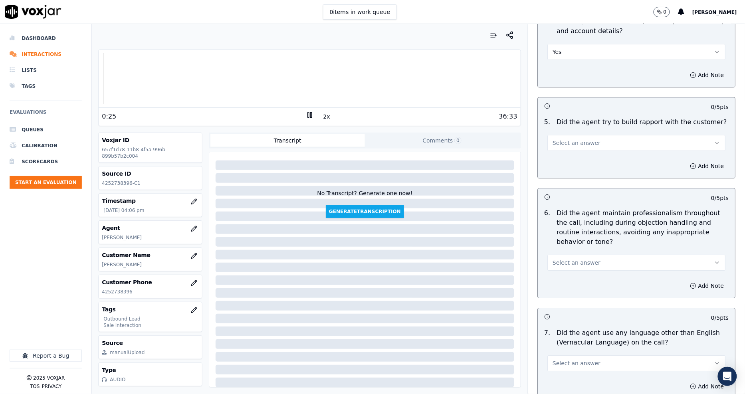
scroll to position [843, 0]
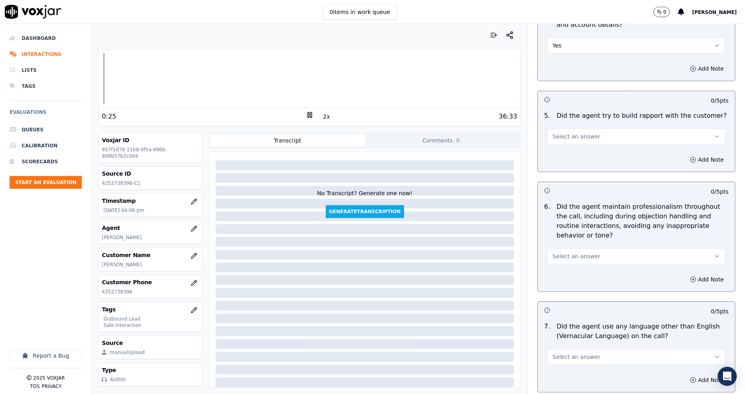
click at [563, 121] on div "Select an answer" at bounding box center [636, 133] width 191 height 24
click at [563, 133] on span "Select an answer" at bounding box center [577, 137] width 48 height 8
click at [557, 170] on div "N/A" at bounding box center [622, 170] width 163 height 13
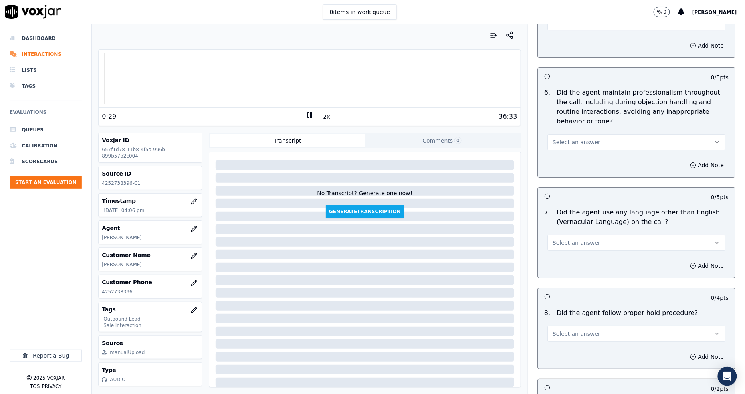
scroll to position [976, 0]
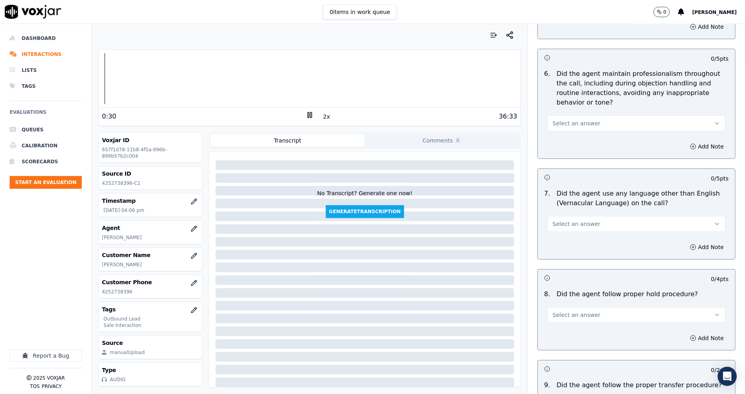
click at [565, 118] on button "Select an answer" at bounding box center [636, 123] width 178 height 16
click at [566, 132] on div "Yes" at bounding box center [622, 132] width 163 height 13
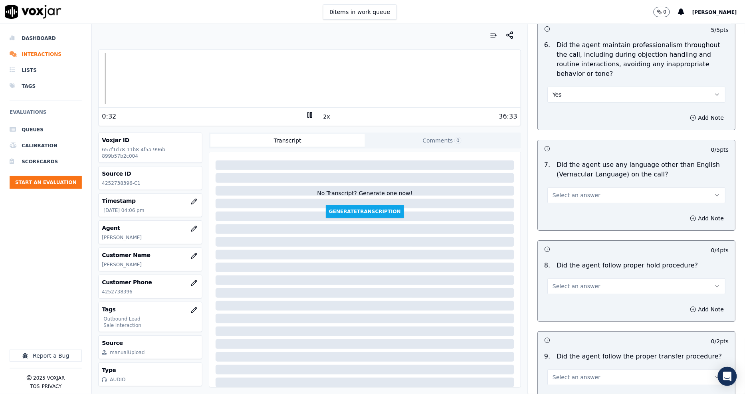
scroll to position [1020, 0]
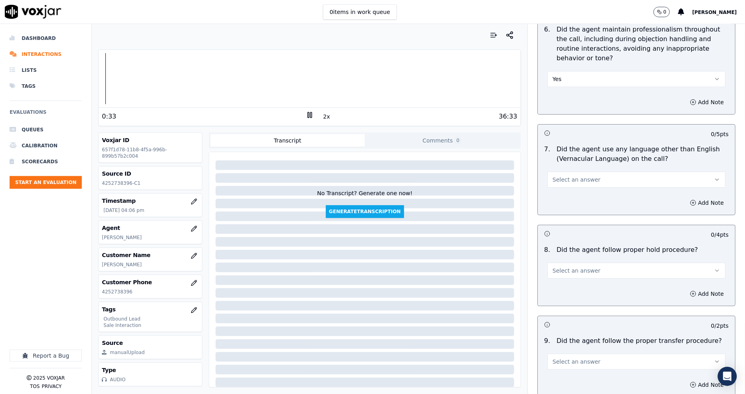
click at [565, 176] on span "Select an answer" at bounding box center [577, 180] width 48 height 8
click at [568, 202] on div "No" at bounding box center [622, 201] width 163 height 13
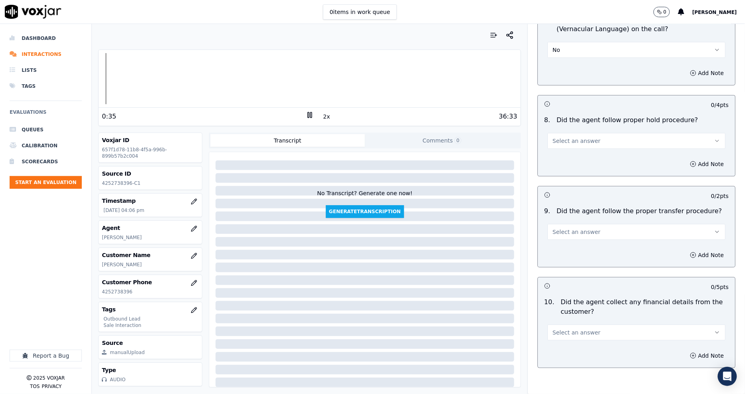
scroll to position [1153, 0]
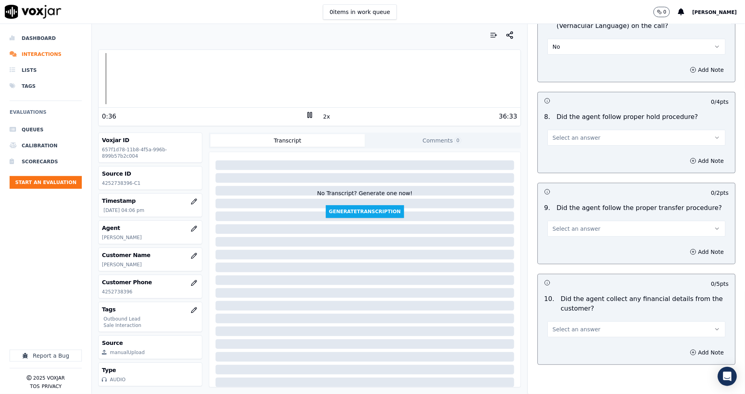
click at [565, 134] on span "Select an answer" at bounding box center [577, 138] width 48 height 8
click at [170, 82] on div at bounding box center [310, 78] width 422 height 51
click at [119, 73] on div at bounding box center [310, 78] width 422 height 51
click at [566, 134] on span "Select an answer" at bounding box center [577, 138] width 48 height 8
click at [565, 169] on div "N/A" at bounding box center [622, 171] width 163 height 13
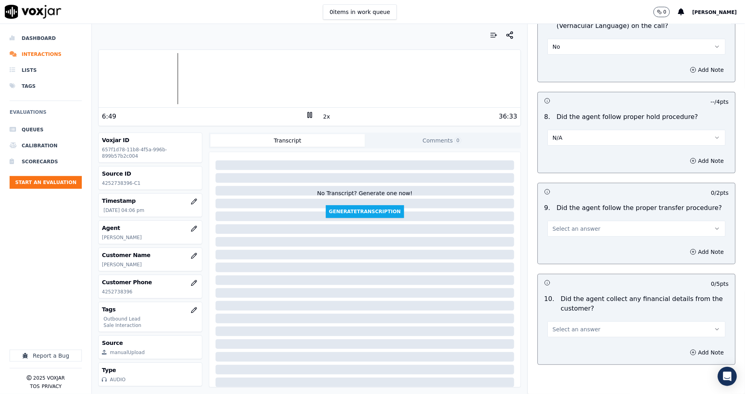
scroll to position [1286, 0]
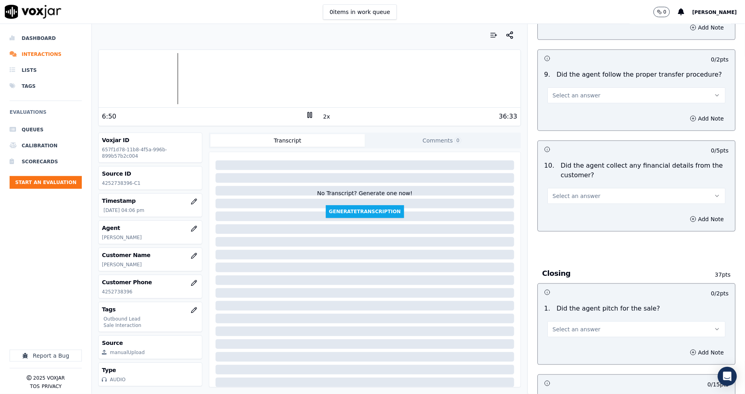
click at [560, 92] on button "Select an answer" at bounding box center [636, 95] width 178 height 16
click at [561, 126] on div "N/A" at bounding box center [622, 129] width 163 height 13
click at [554, 188] on button "Select an answer" at bounding box center [636, 196] width 178 height 16
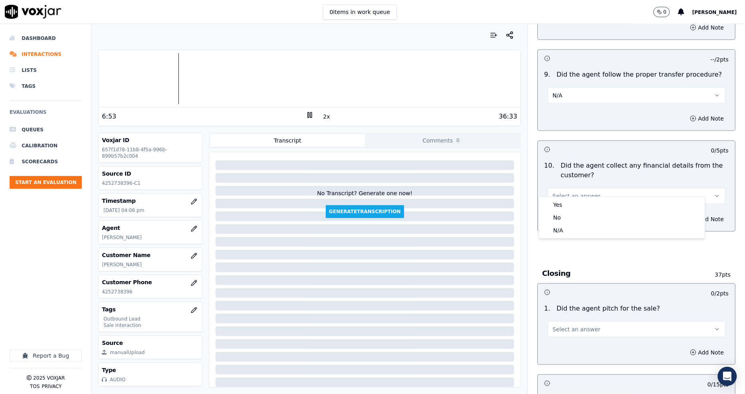
click at [553, 192] on span "Select an answer" at bounding box center [577, 196] width 48 height 8
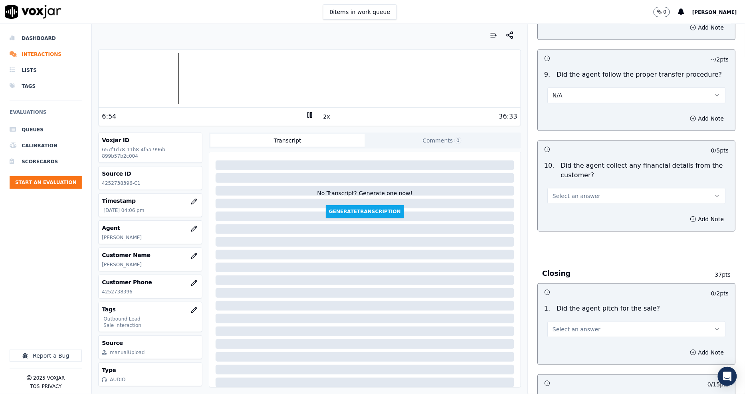
click at [557, 192] on span "Select an answer" at bounding box center [577, 196] width 48 height 8
click at [566, 217] on div "No" at bounding box center [622, 217] width 163 height 13
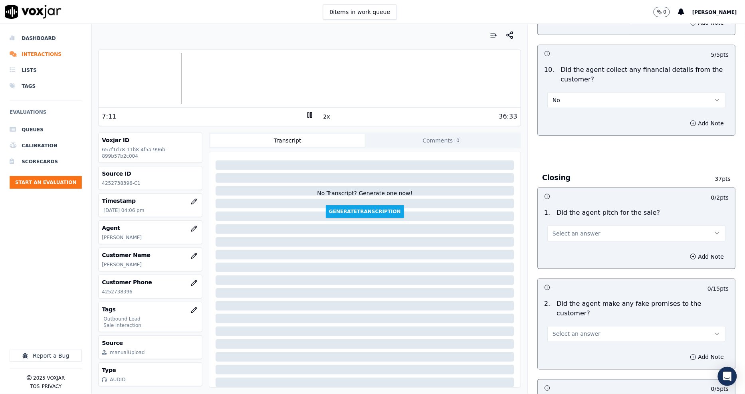
scroll to position [1464, 0]
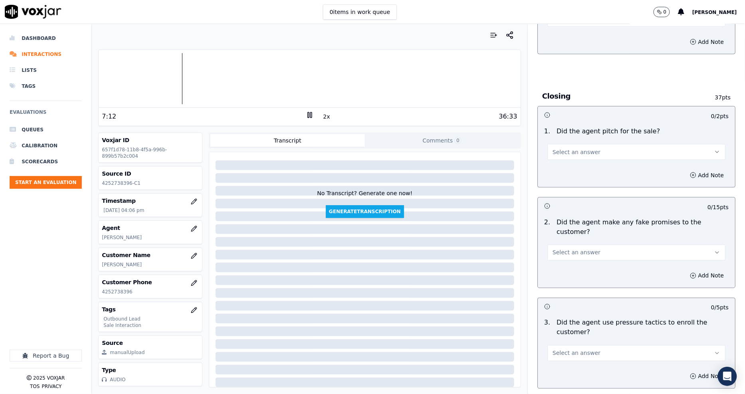
click at [557, 150] on button "Select an answer" at bounding box center [636, 152] width 178 height 16
click at [558, 165] on div "Yes" at bounding box center [622, 161] width 163 height 13
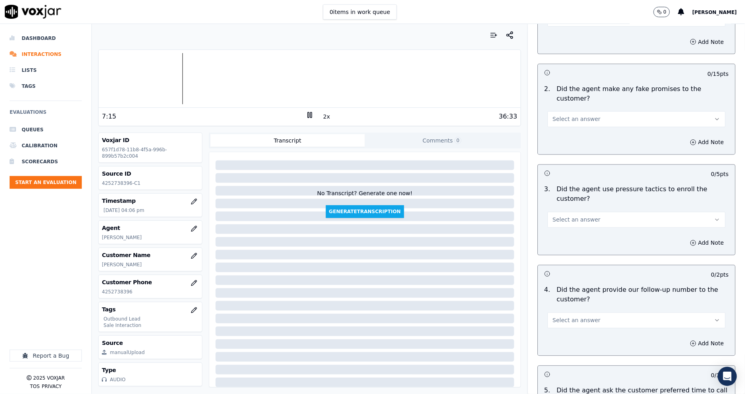
click at [557, 115] on span "Select an answer" at bounding box center [577, 119] width 48 height 8
click at [556, 130] on div "No" at bounding box center [622, 131] width 163 height 13
click at [566, 212] on button "Select an answer" at bounding box center [636, 220] width 178 height 16
click at [563, 220] on div "No" at bounding box center [622, 222] width 163 height 13
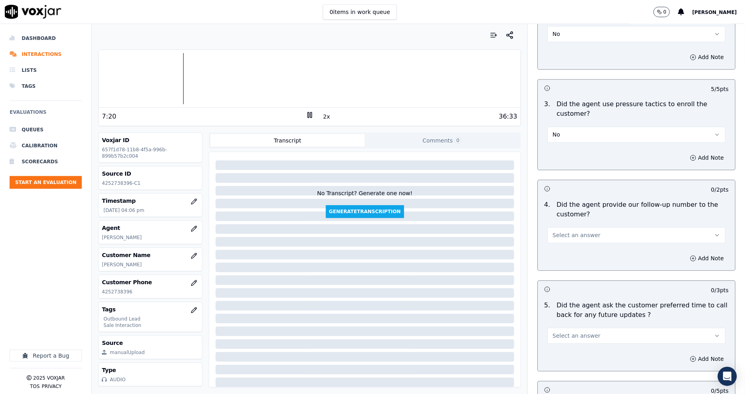
scroll to position [1730, 0]
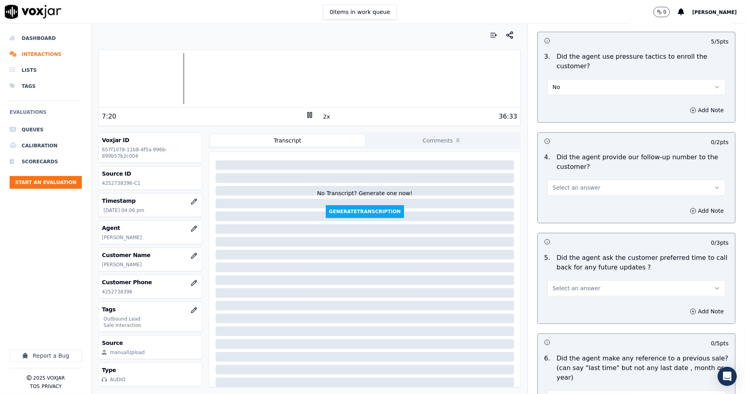
click at [563, 178] on div "Select an answer" at bounding box center [636, 187] width 178 height 18
click at [562, 184] on span "Select an answer" at bounding box center [577, 188] width 48 height 8
click at [562, 181] on div "Yes" at bounding box center [622, 177] width 163 height 13
click at [569, 280] on button "Select an answer" at bounding box center [636, 288] width 178 height 16
drag, startPoint x: 569, startPoint y: 286, endPoint x: 567, endPoint y: 279, distance: 6.6
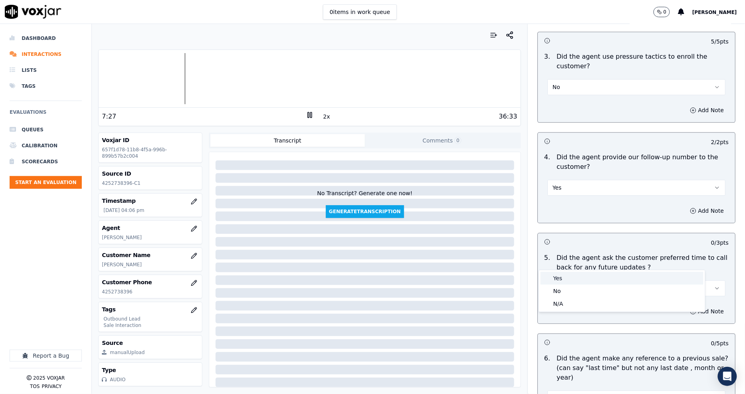
click at [567, 279] on div "Yes No N/A" at bounding box center [622, 291] width 166 height 42
click at [567, 278] on div "Yes" at bounding box center [622, 278] width 163 height 13
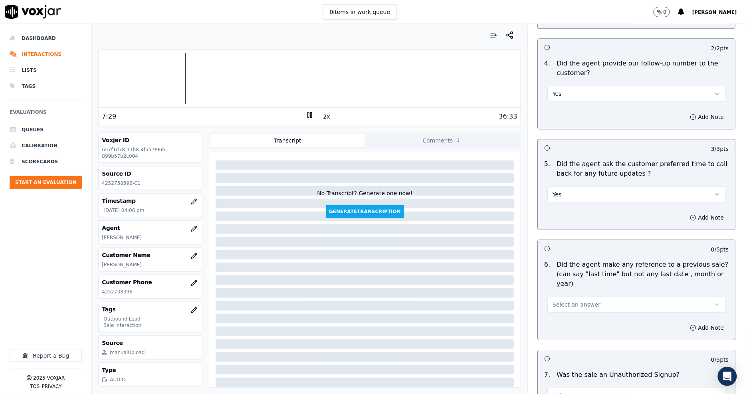
scroll to position [1891, 0]
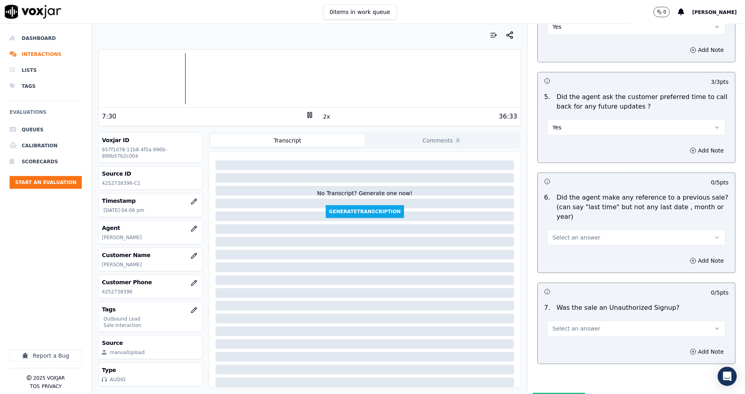
click at [553, 234] on span "Select an answer" at bounding box center [577, 238] width 48 height 8
click at [551, 228] on div "No" at bounding box center [622, 230] width 163 height 13
click at [579, 325] on span "Select an answer" at bounding box center [577, 329] width 48 height 8
click at [575, 320] on div "No" at bounding box center [622, 321] width 163 height 13
click at [535, 393] on button "Submit Scores" at bounding box center [559, 400] width 53 height 14
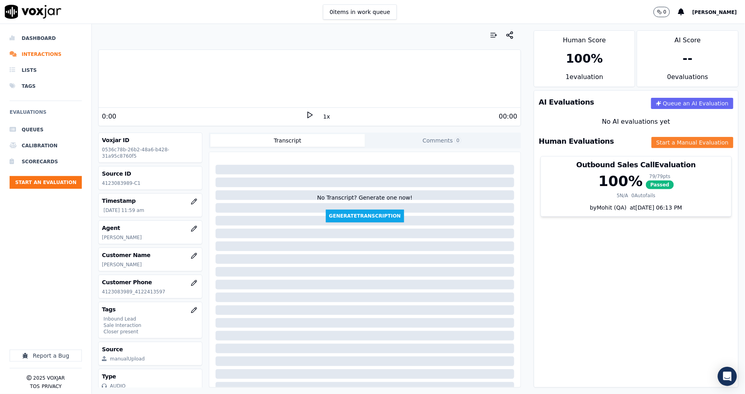
click at [667, 144] on button "Start a Manual Evaluation" at bounding box center [693, 142] width 82 height 11
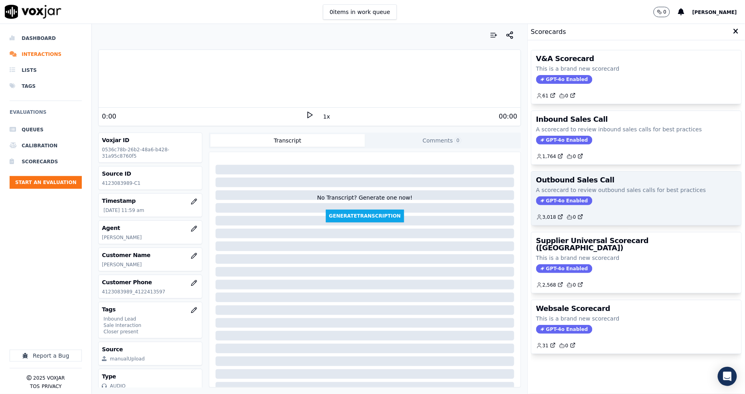
click at [582, 182] on h3 "Outbound Sales Call" at bounding box center [636, 179] width 200 height 7
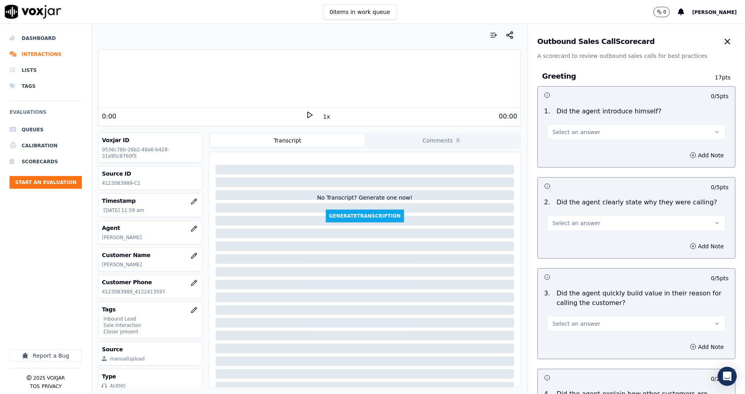
click at [306, 112] on icon at bounding box center [310, 115] width 8 height 8
click at [322, 115] on button "1x" at bounding box center [327, 116] width 10 height 11
click at [322, 115] on button "1.5x" at bounding box center [330, 116] width 16 height 11
click at [547, 123] on div "Select an answer" at bounding box center [636, 132] width 178 height 18
click at [556, 134] on span "Select an answer" at bounding box center [577, 132] width 48 height 8
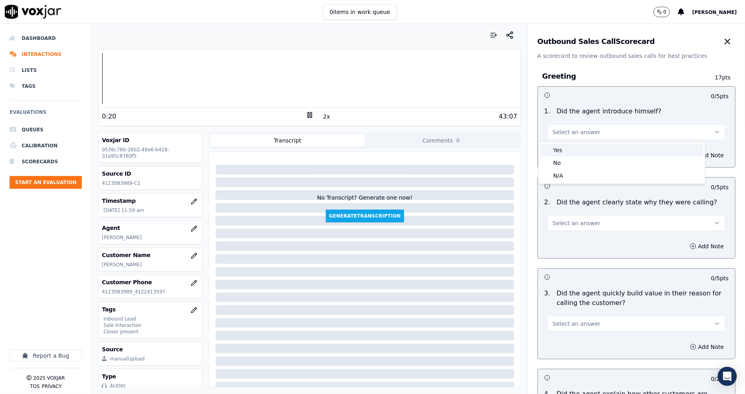
click at [556, 153] on div "Yes" at bounding box center [622, 150] width 163 height 13
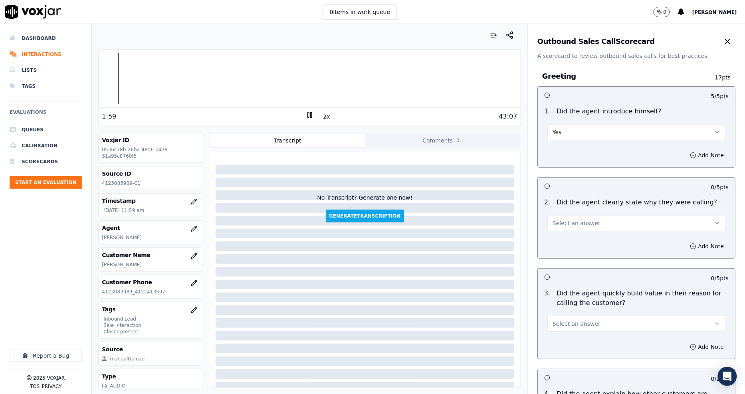
click at [563, 217] on button "Select an answer" at bounding box center [636, 223] width 178 height 16
click at [563, 236] on div "Yes" at bounding box center [622, 241] width 163 height 13
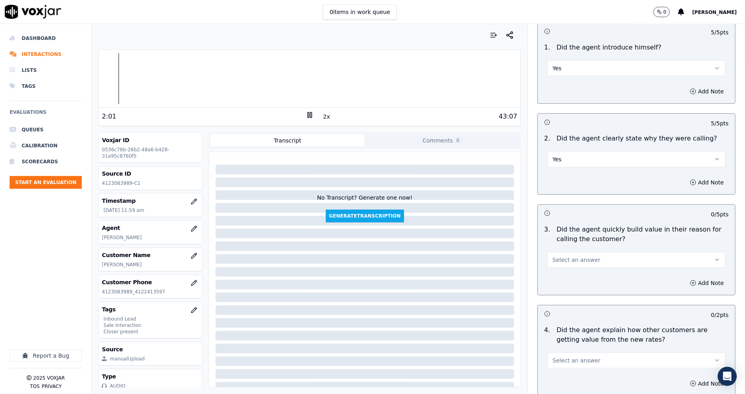
scroll to position [133, 0]
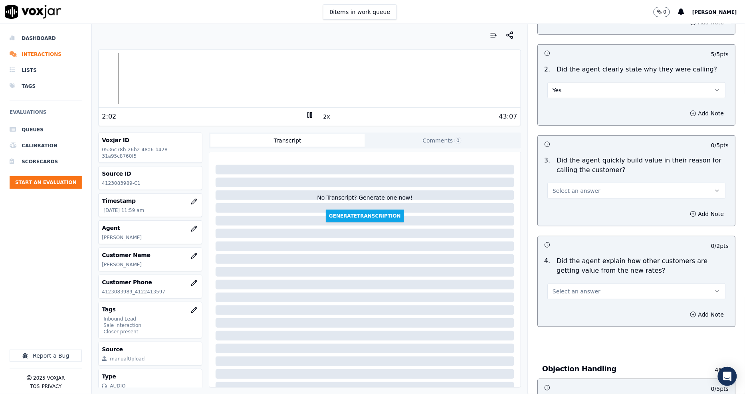
click at [569, 190] on span "Select an answer" at bounding box center [577, 191] width 48 height 8
click at [566, 204] on div "Yes" at bounding box center [622, 208] width 163 height 13
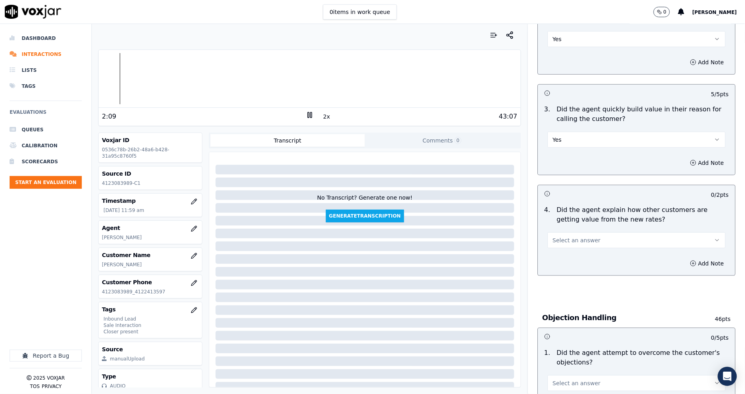
scroll to position [266, 0]
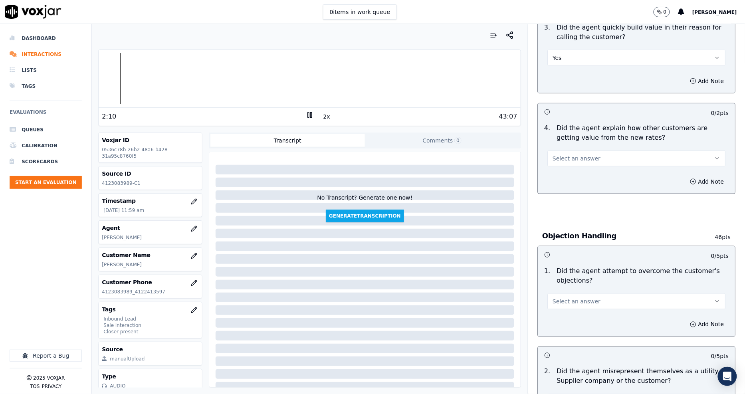
click at [576, 155] on span "Select an answer" at bounding box center [577, 159] width 48 height 8
click at [564, 162] on span "Select an answer" at bounding box center [577, 159] width 48 height 8
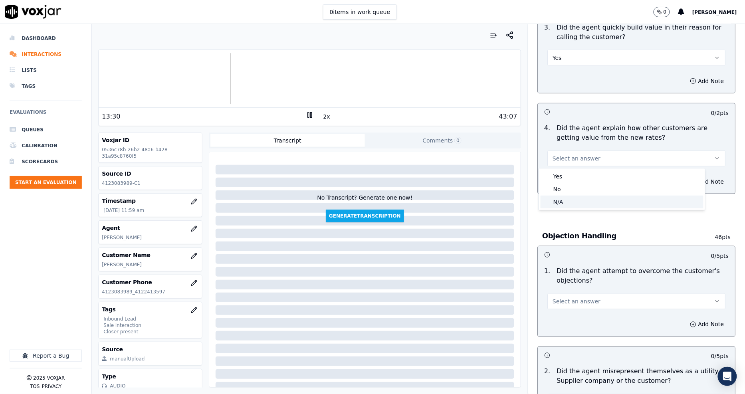
click at [563, 197] on div "N/A" at bounding box center [622, 202] width 163 height 13
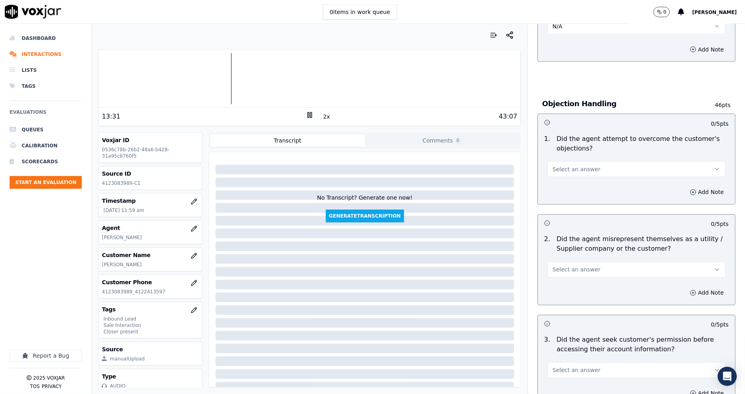
scroll to position [399, 0]
click at [563, 176] on button "Select an answer" at bounding box center [636, 168] width 178 height 16
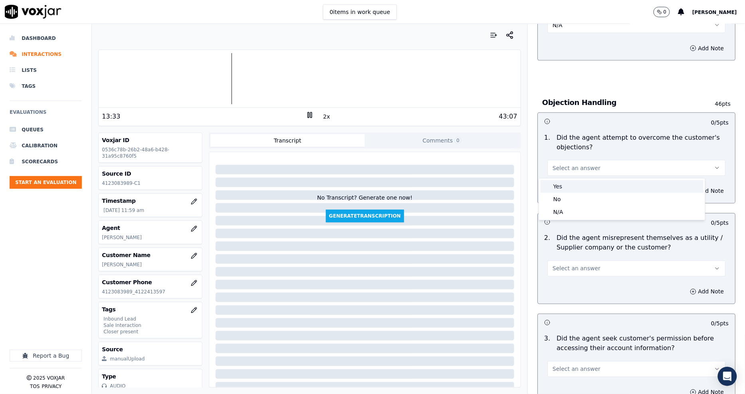
click at [561, 185] on div "Yes" at bounding box center [622, 186] width 163 height 13
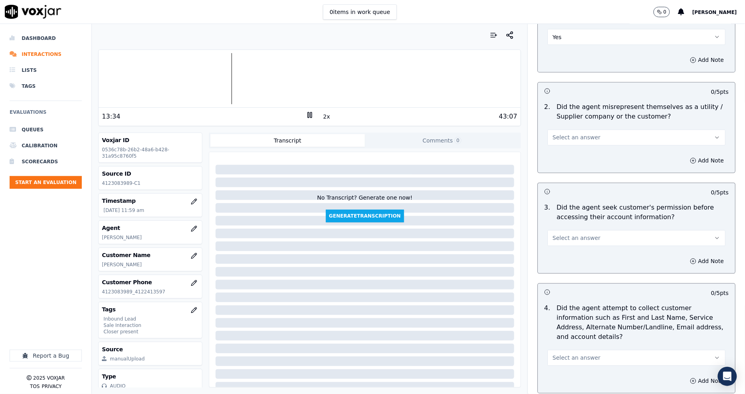
scroll to position [532, 0]
click at [558, 136] on span "Select an answer" at bounding box center [577, 136] width 48 height 8
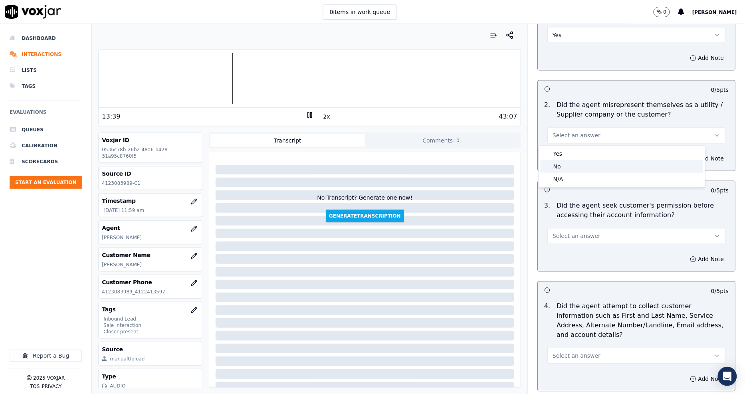
drag, startPoint x: 557, startPoint y: 177, endPoint x: 557, endPoint y: 170, distance: 7.2
click at [557, 170] on div "Yes No N/A" at bounding box center [622, 167] width 166 height 42
click at [557, 170] on div "No" at bounding box center [622, 166] width 163 height 13
click at [557, 228] on button "Select an answer" at bounding box center [636, 236] width 178 height 16
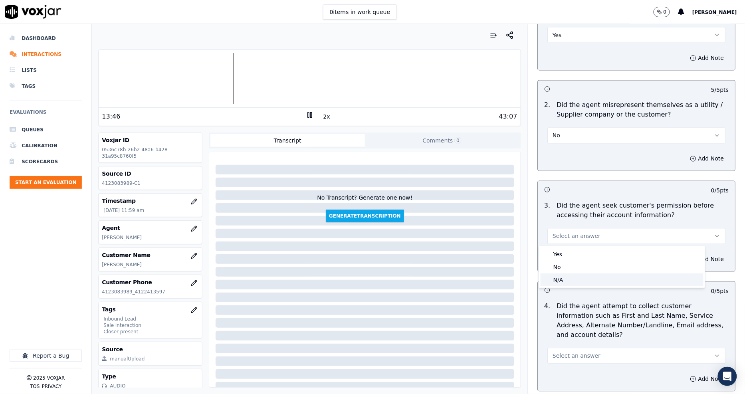
drag, startPoint x: 556, startPoint y: 279, endPoint x: 558, endPoint y: 262, distance: 17.7
click at [556, 280] on div "N/A" at bounding box center [622, 279] width 163 height 13
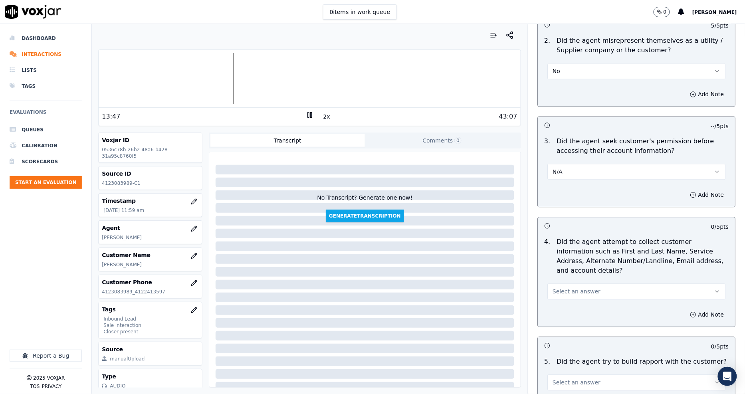
scroll to position [709, 0]
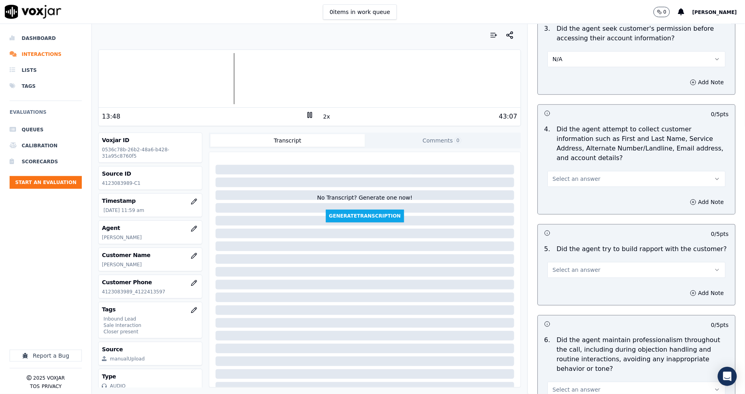
click at [565, 175] on span "Select an answer" at bounding box center [577, 179] width 48 height 8
click at [561, 184] on div "Yes" at bounding box center [622, 187] width 163 height 13
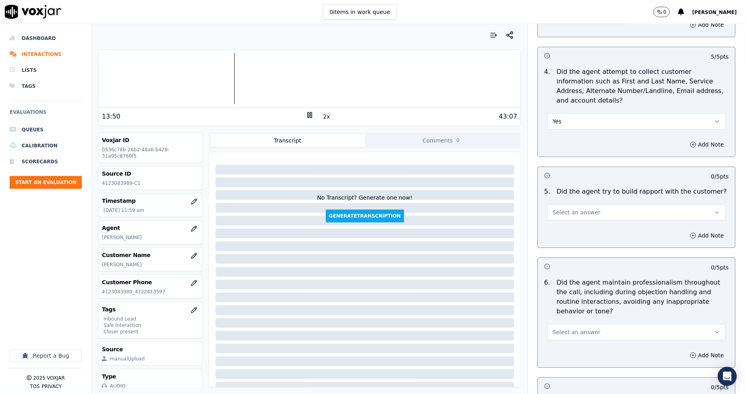
scroll to position [843, 0]
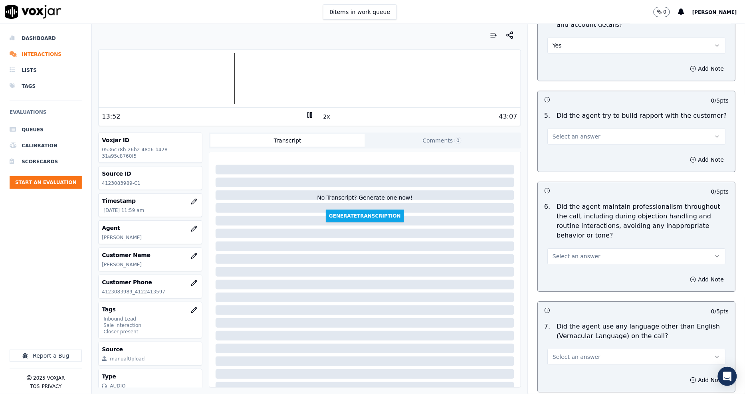
click at [547, 131] on button "Select an answer" at bounding box center [636, 137] width 178 height 16
click at [554, 172] on div "N/A" at bounding box center [622, 170] width 163 height 13
click at [172, 88] on div at bounding box center [310, 78] width 422 height 51
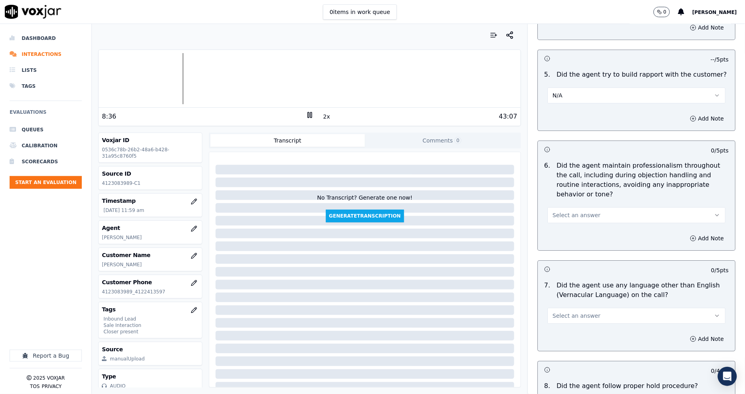
scroll to position [931, 0]
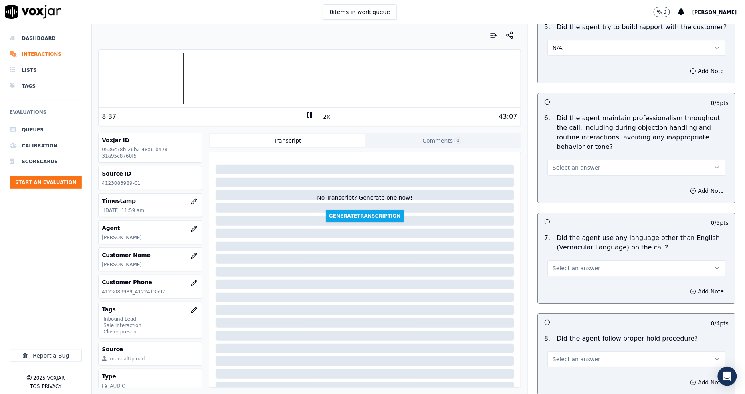
click at [562, 166] on button "Select an answer" at bounding box center [636, 168] width 178 height 16
click at [560, 174] on div "Yes" at bounding box center [622, 176] width 163 height 13
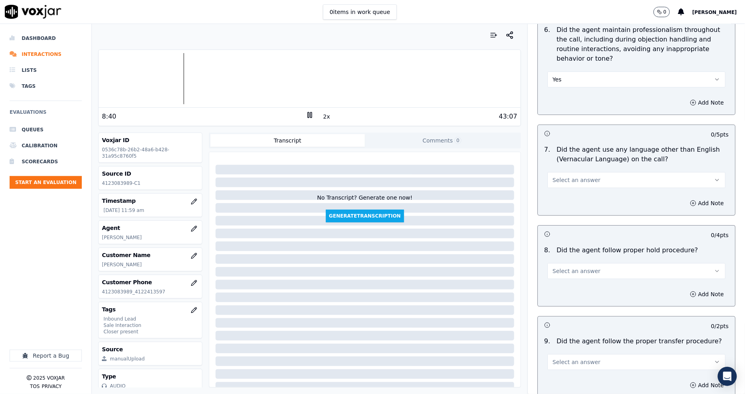
scroll to position [1020, 0]
click at [560, 176] on span "Select an answer" at bounding box center [577, 180] width 48 height 8
click at [562, 198] on div "No" at bounding box center [622, 201] width 163 height 13
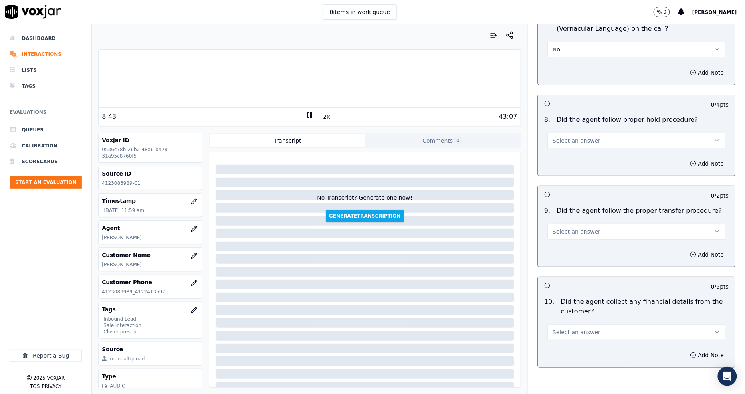
scroll to position [1153, 0]
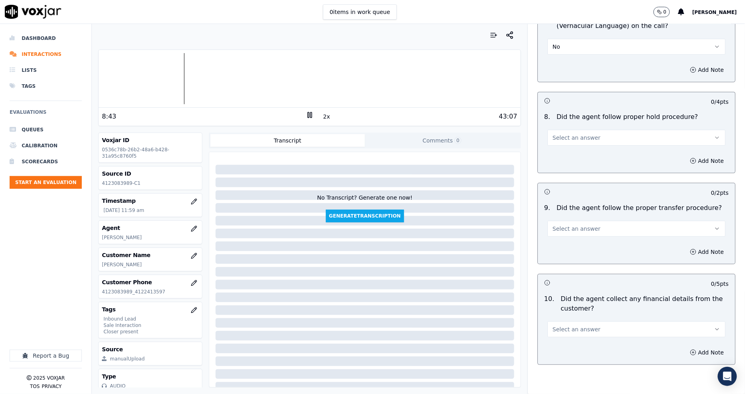
click at [559, 134] on span "Select an answer" at bounding box center [577, 138] width 48 height 8
click at [557, 171] on div "N/A" at bounding box center [622, 171] width 163 height 13
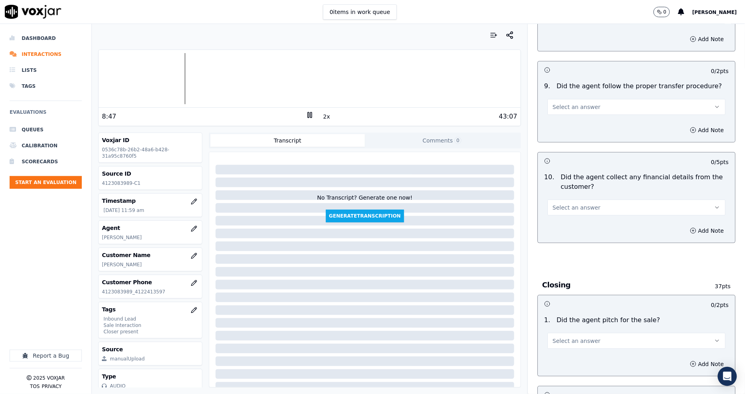
scroll to position [1286, 0]
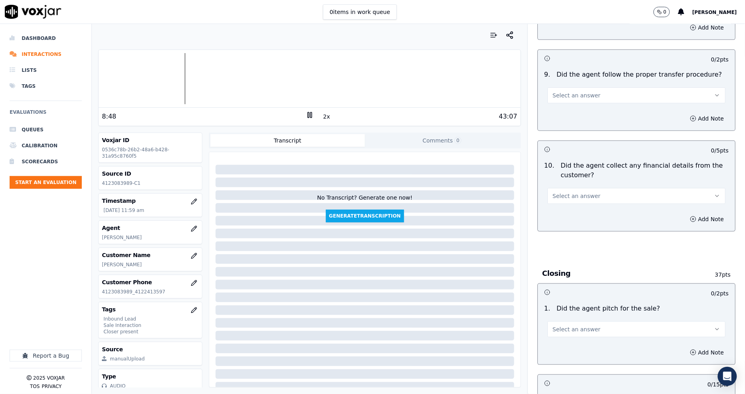
click at [565, 91] on button "Select an answer" at bounding box center [636, 95] width 178 height 16
click at [562, 128] on div "N/A" at bounding box center [622, 129] width 163 height 13
click at [574, 192] on span "Select an answer" at bounding box center [577, 196] width 48 height 8
click at [569, 221] on div "No" at bounding box center [622, 217] width 163 height 13
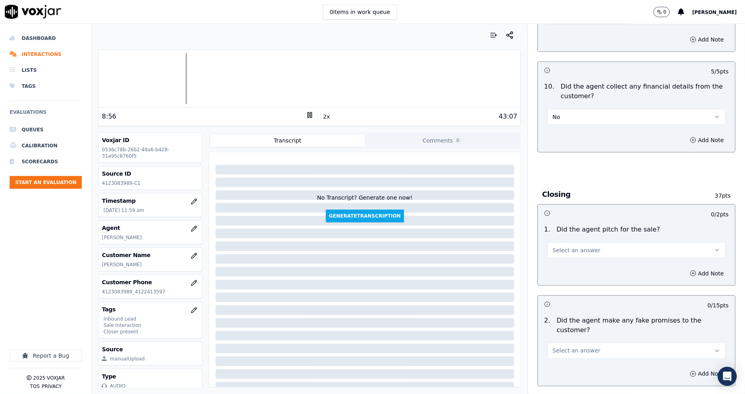
scroll to position [1464, 0]
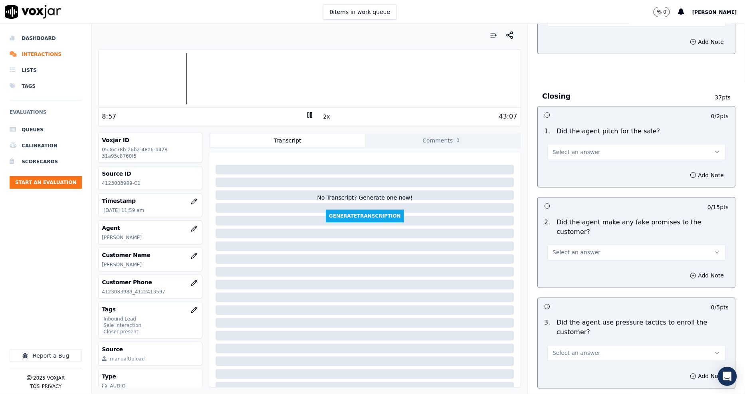
click at [559, 148] on span "Select an answer" at bounding box center [577, 152] width 48 height 8
click at [565, 161] on div "Yes" at bounding box center [622, 161] width 163 height 13
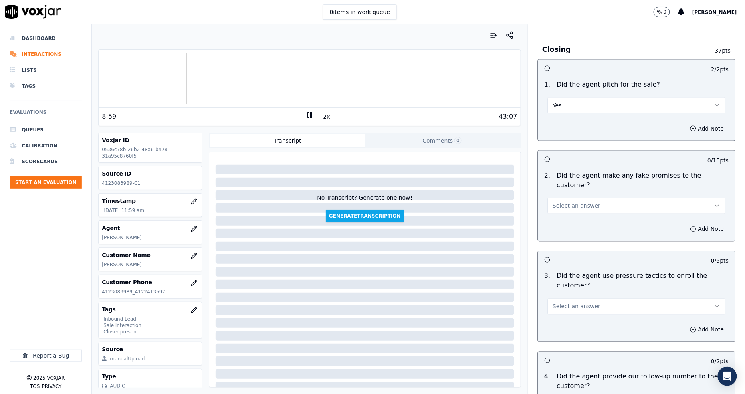
scroll to position [1597, 0]
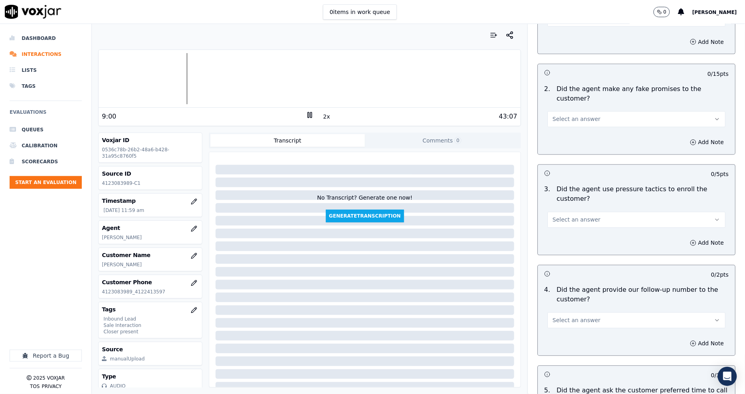
click at [553, 115] on span "Select an answer" at bounding box center [577, 119] width 48 height 8
click at [554, 133] on div "No" at bounding box center [622, 131] width 163 height 13
click at [580, 216] on span "Select an answer" at bounding box center [577, 220] width 48 height 8
click at [575, 222] on div "No" at bounding box center [622, 222] width 163 height 13
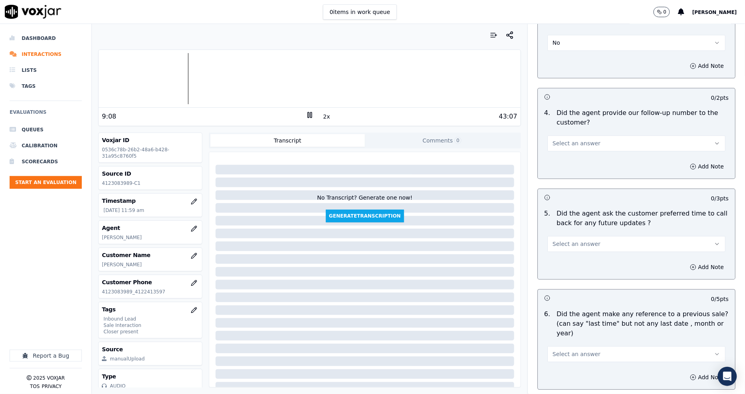
click at [554, 139] on span "Select an answer" at bounding box center [577, 143] width 48 height 8
click at [556, 146] on div "No" at bounding box center [622, 146] width 163 height 13
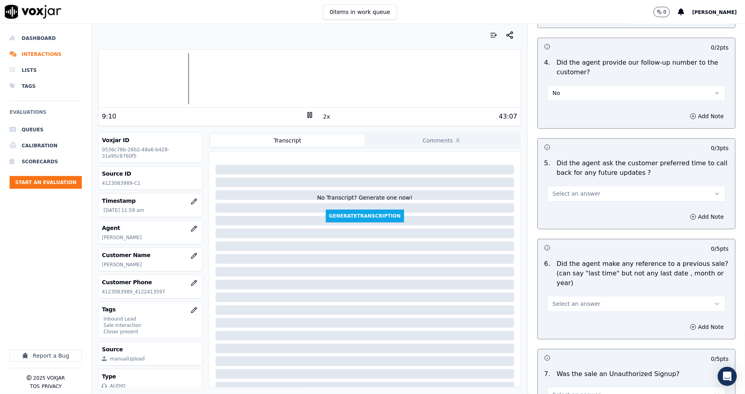
scroll to position [1863, 0]
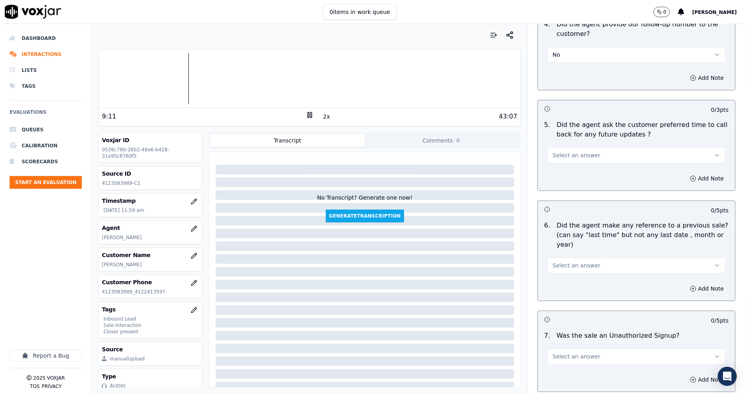
click at [566, 151] on span "Select an answer" at bounding box center [577, 155] width 48 height 8
click at [561, 153] on div "No" at bounding box center [622, 157] width 163 height 13
click at [561, 146] on div "No" at bounding box center [636, 155] width 178 height 18
click at [557, 166] on div "Add Note" at bounding box center [636, 178] width 197 height 24
click at [557, 147] on button "No" at bounding box center [636, 155] width 178 height 16
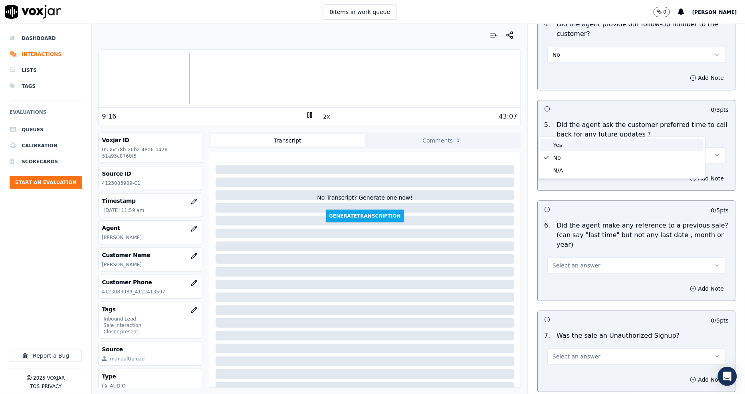
click at [556, 144] on div "Yes" at bounding box center [622, 145] width 163 height 13
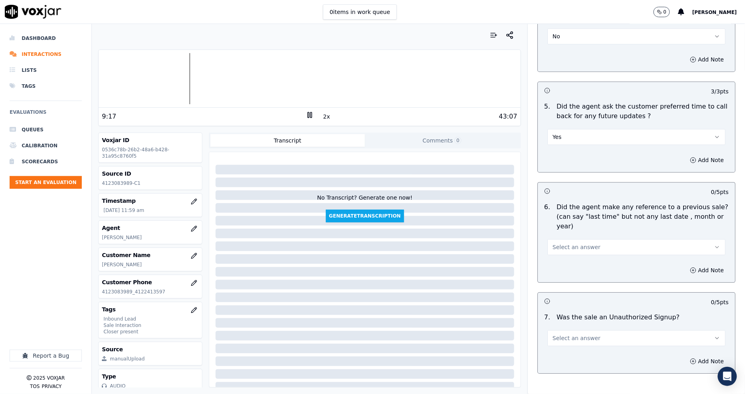
scroll to position [1891, 0]
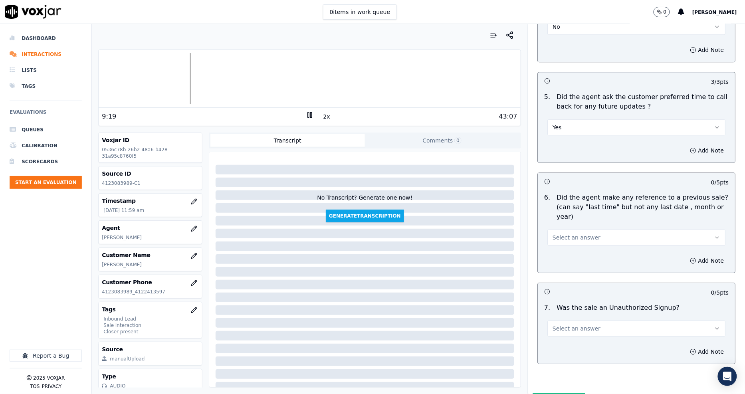
click at [553, 234] on span "Select an answer" at bounding box center [577, 238] width 48 height 8
click at [558, 234] on div "No" at bounding box center [622, 230] width 163 height 13
click at [553, 325] on span "Select an answer" at bounding box center [577, 329] width 48 height 8
click at [552, 321] on div "No" at bounding box center [622, 321] width 163 height 13
click at [545, 393] on button "Submit Scores" at bounding box center [559, 400] width 53 height 14
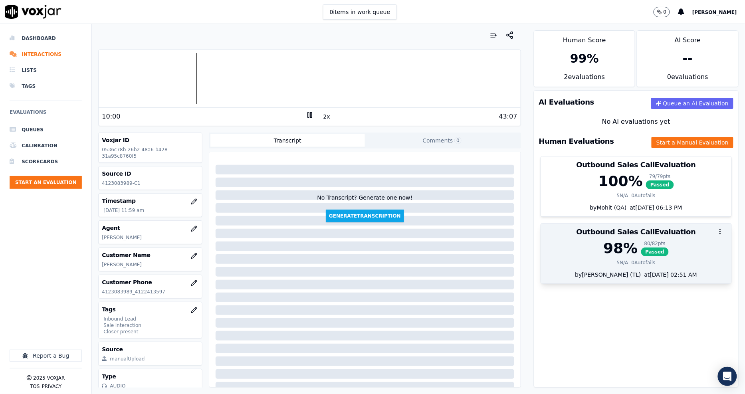
click at [590, 244] on div "98 % 80 / 82 pts Passed" at bounding box center [636, 248] width 181 height 16
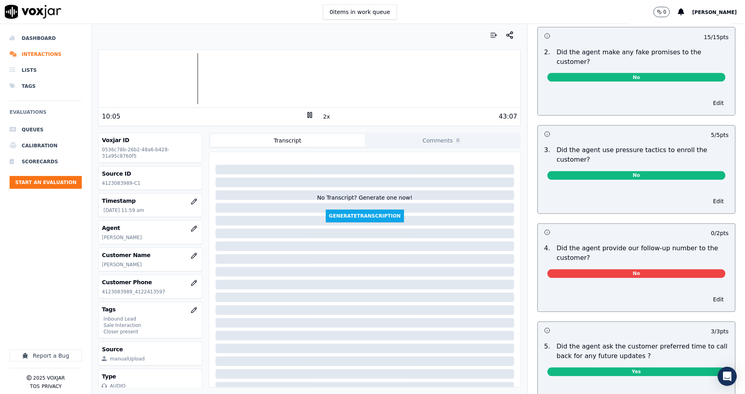
scroll to position [1686, 0]
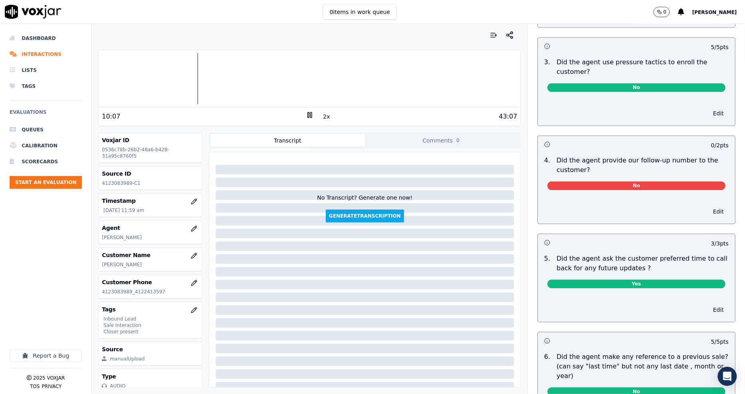
click at [609, 182] on span "No" at bounding box center [636, 186] width 178 height 9
click at [708, 206] on button "Edit" at bounding box center [718, 211] width 20 height 11
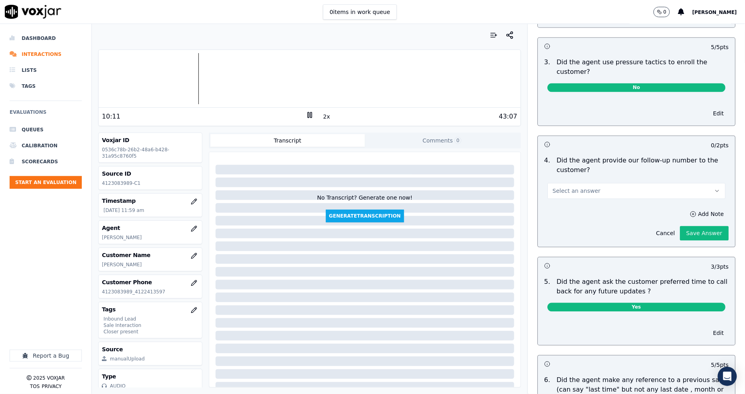
click at [597, 183] on button "Select an answer" at bounding box center [636, 191] width 178 height 16
click at [585, 182] on div "Yes" at bounding box center [622, 182] width 163 height 13
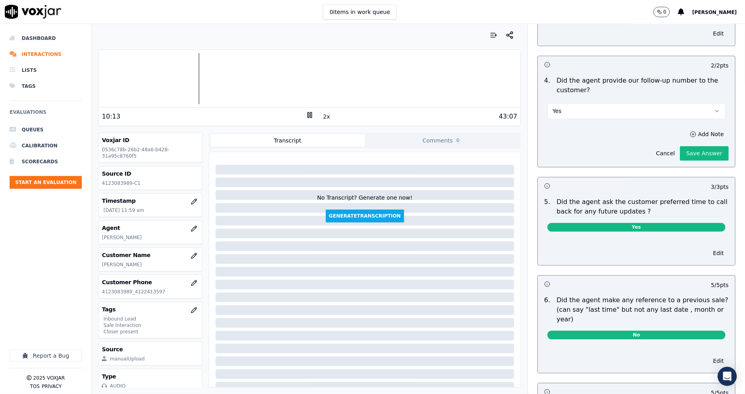
scroll to position [1846, 0]
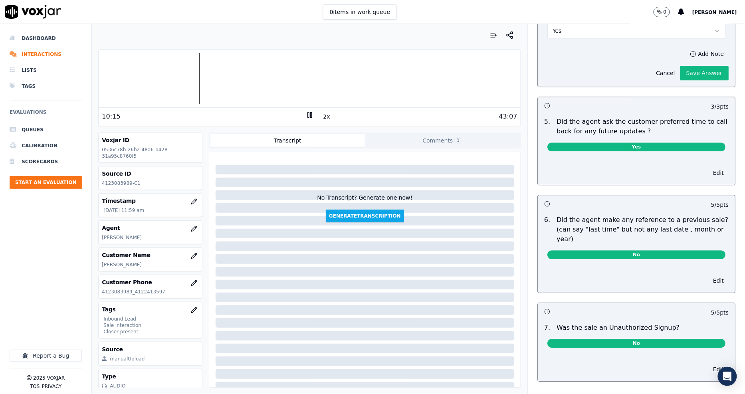
click at [695, 66] on button "Save Answer" at bounding box center [704, 73] width 49 height 14
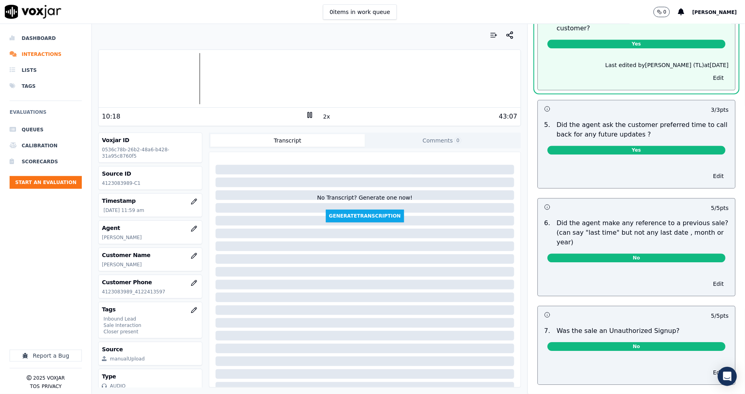
scroll to position [1850, 0]
